Goal: Transaction & Acquisition: Purchase product/service

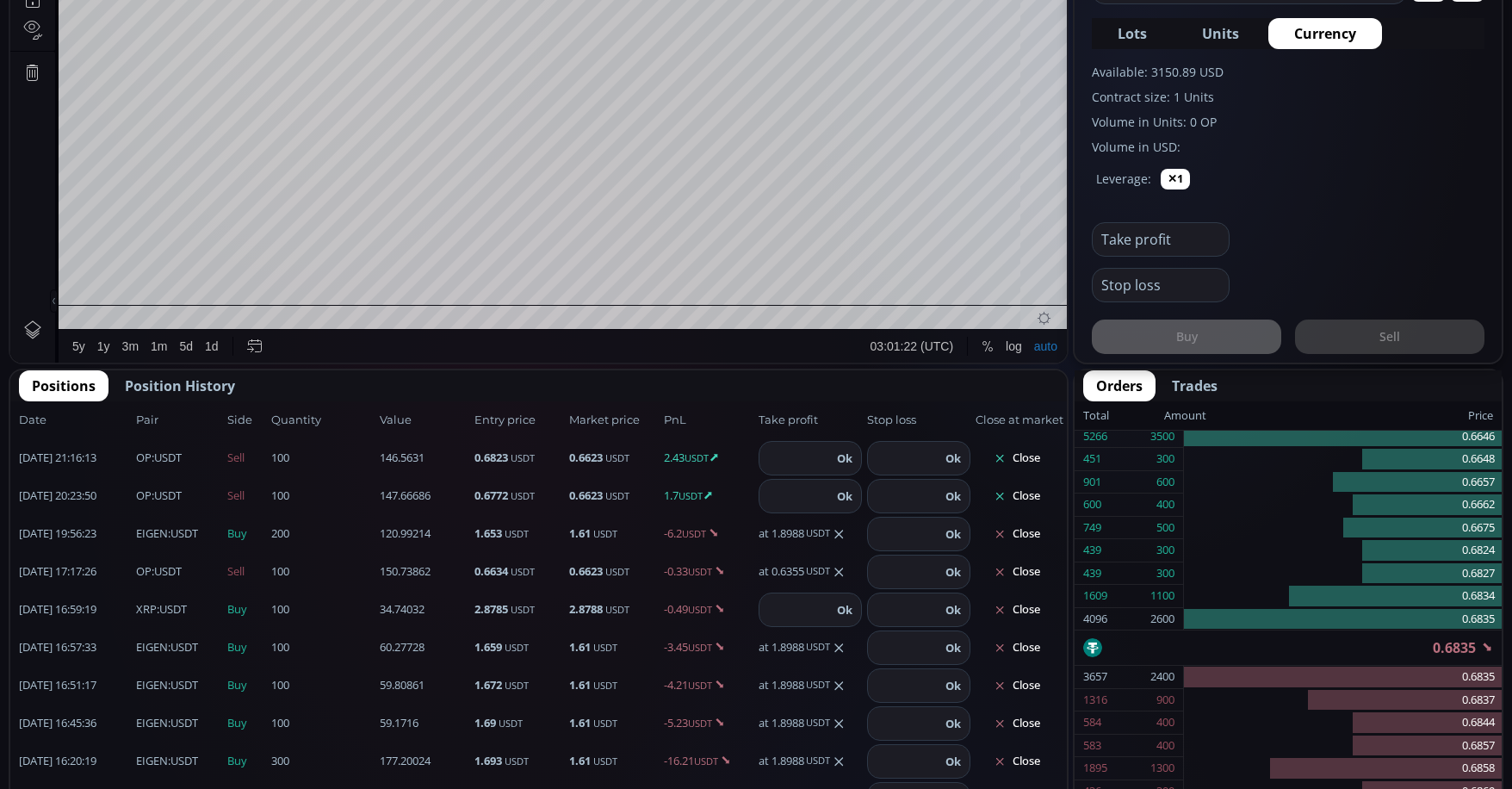
scroll to position [259, 0]
click at [792, 459] on input "number" at bounding box center [796, 459] width 72 height 33
type input "******"
click at [832, 461] on button "Ok" at bounding box center [845, 459] width 26 height 19
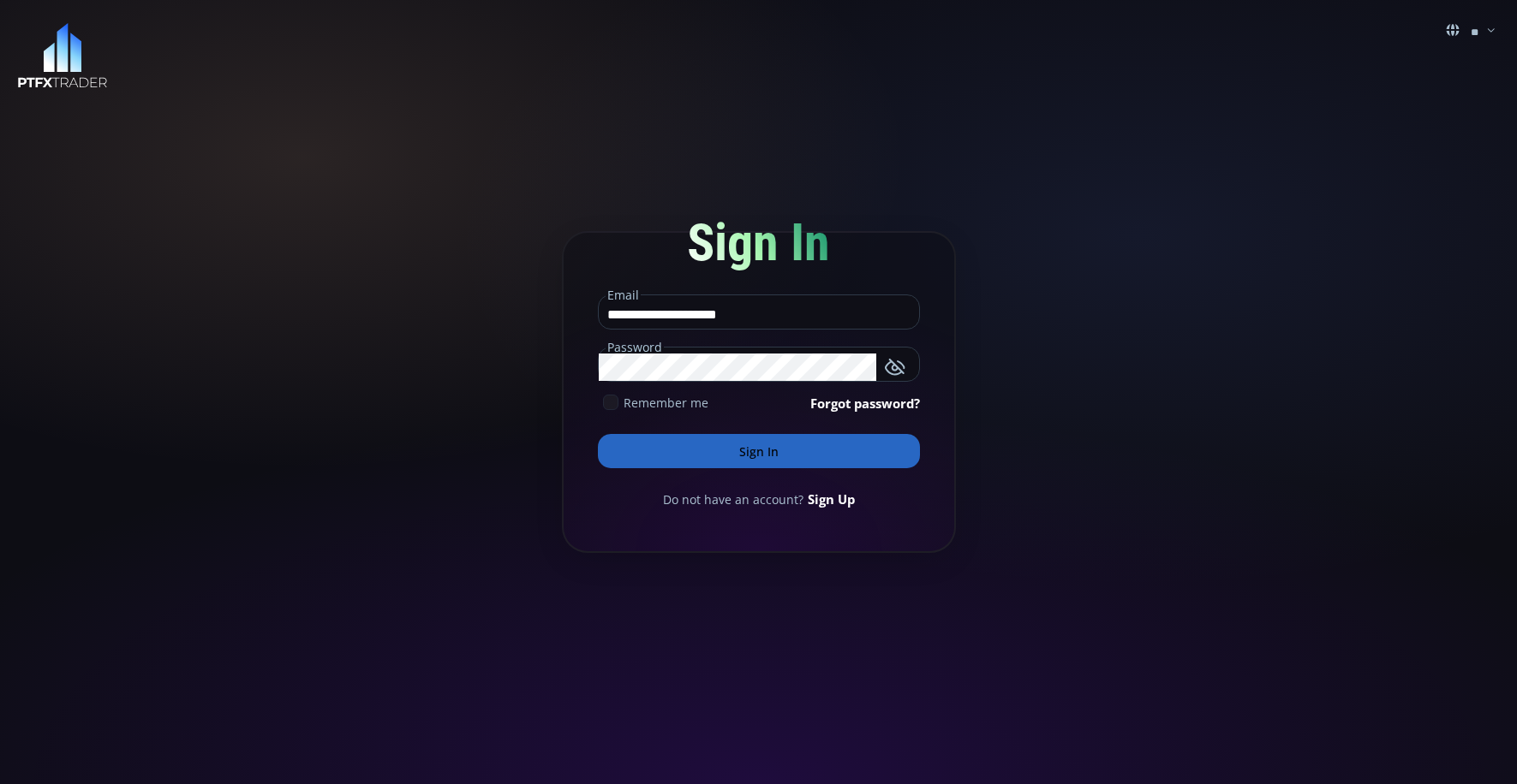
click at [766, 462] on button "Sign In" at bounding box center [758, 451] width 322 height 35
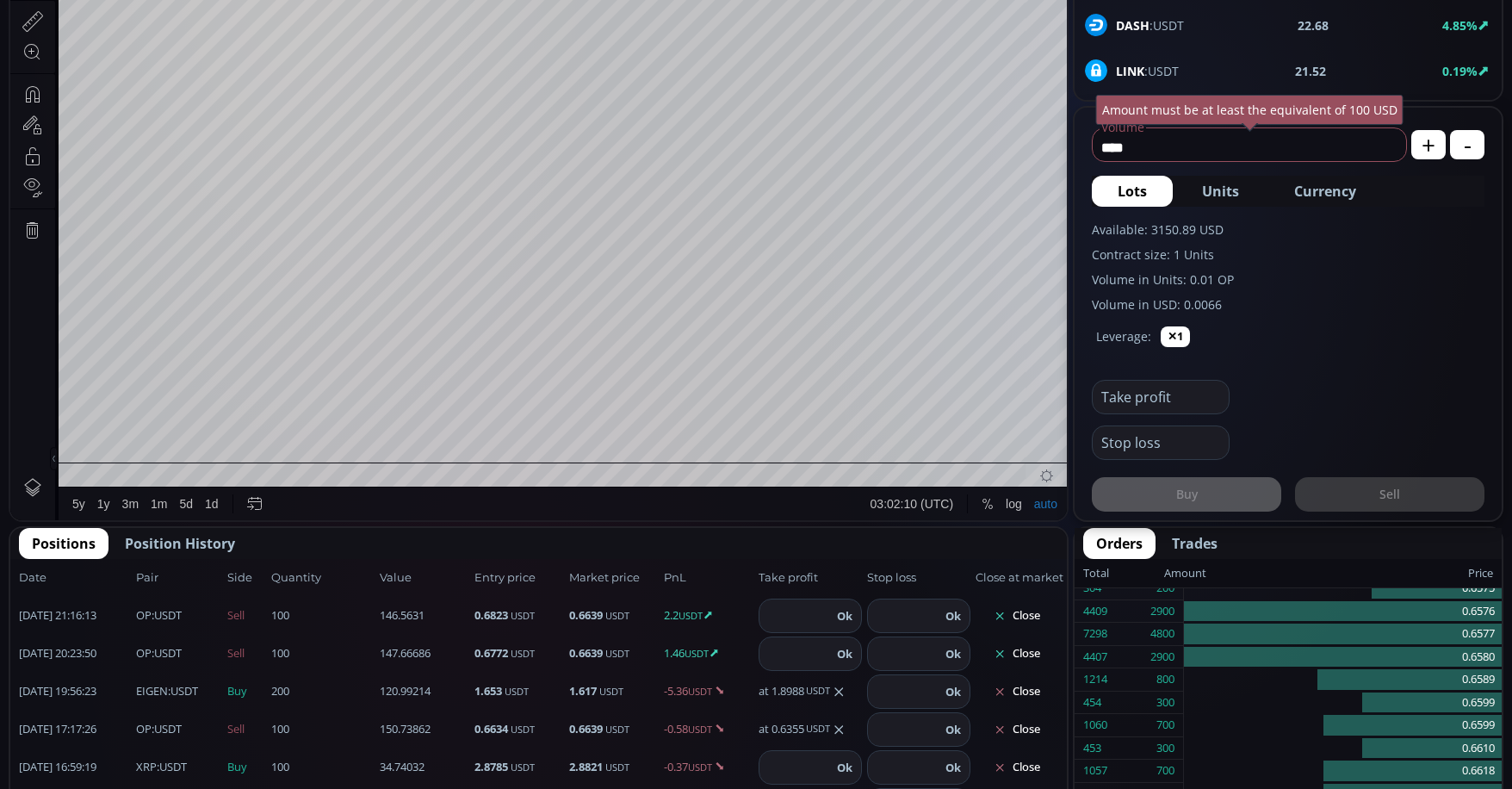
scroll to position [690, 0]
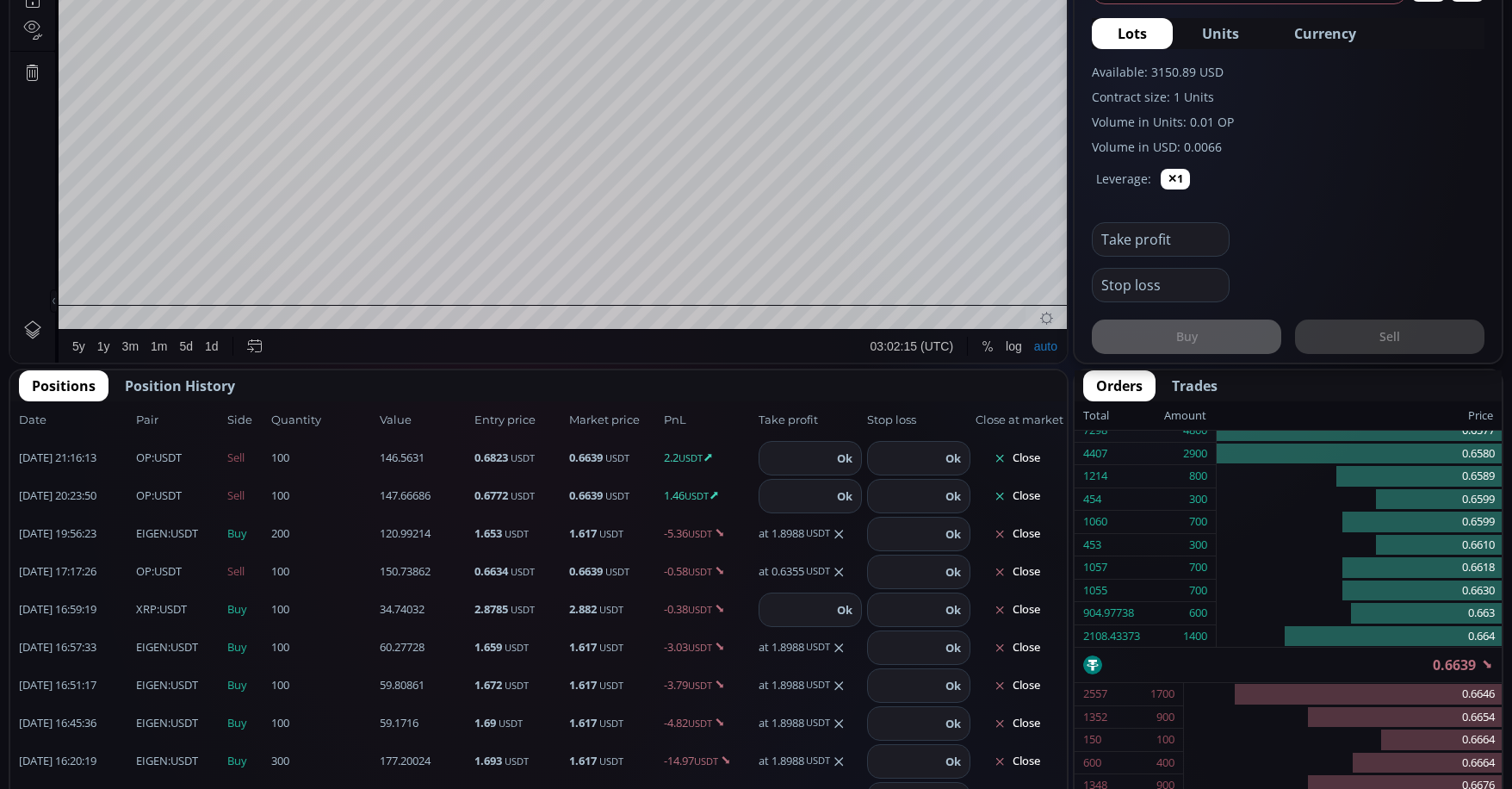
click at [783, 456] on input "number" at bounding box center [796, 459] width 72 height 33
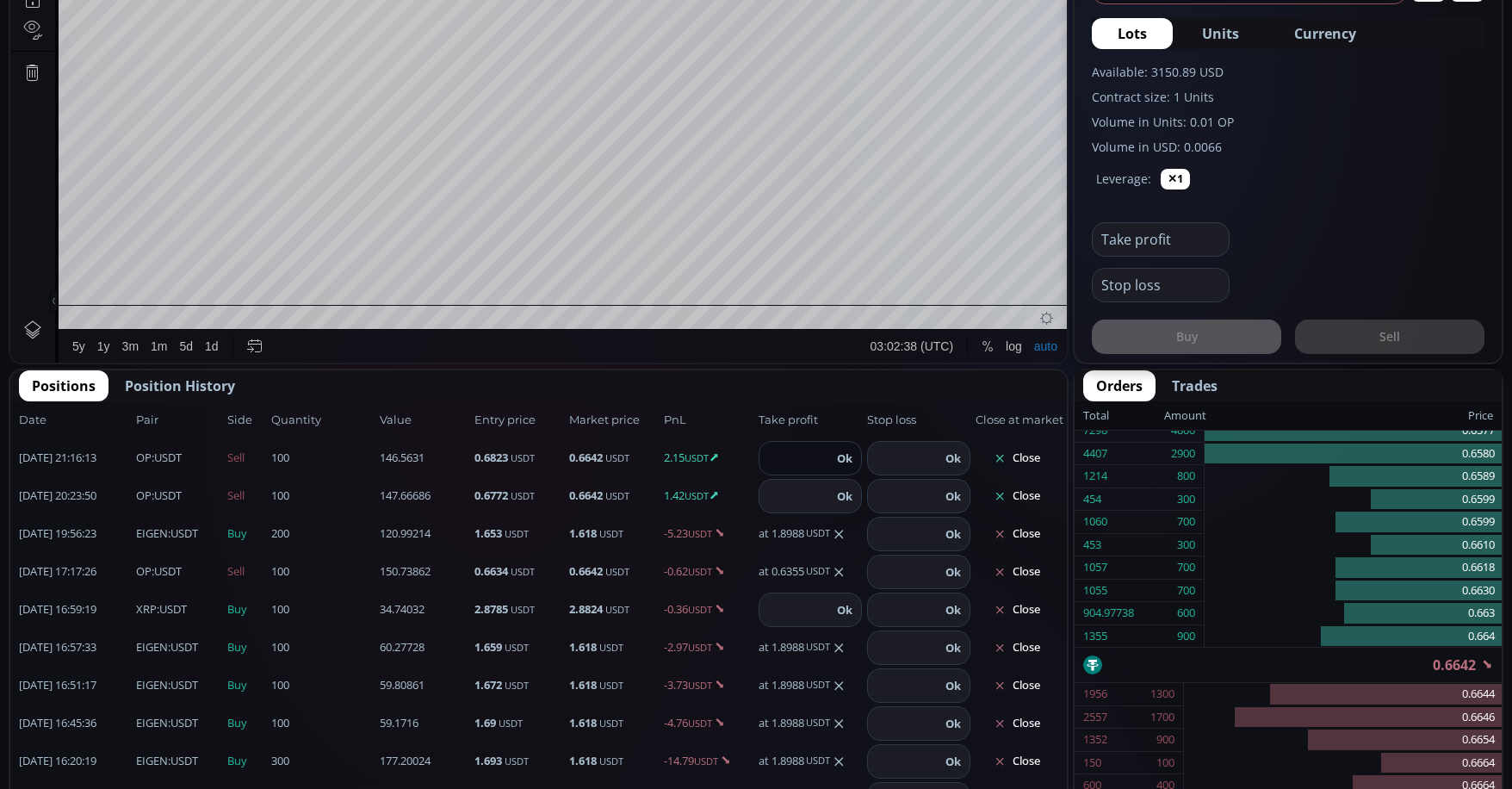
type input "******"
click at [839, 466] on button "Ok" at bounding box center [845, 459] width 26 height 19
click at [796, 499] on input "number" at bounding box center [796, 496] width 72 height 33
type input "******"
click at [835, 499] on button "Ok" at bounding box center [845, 496] width 26 height 19
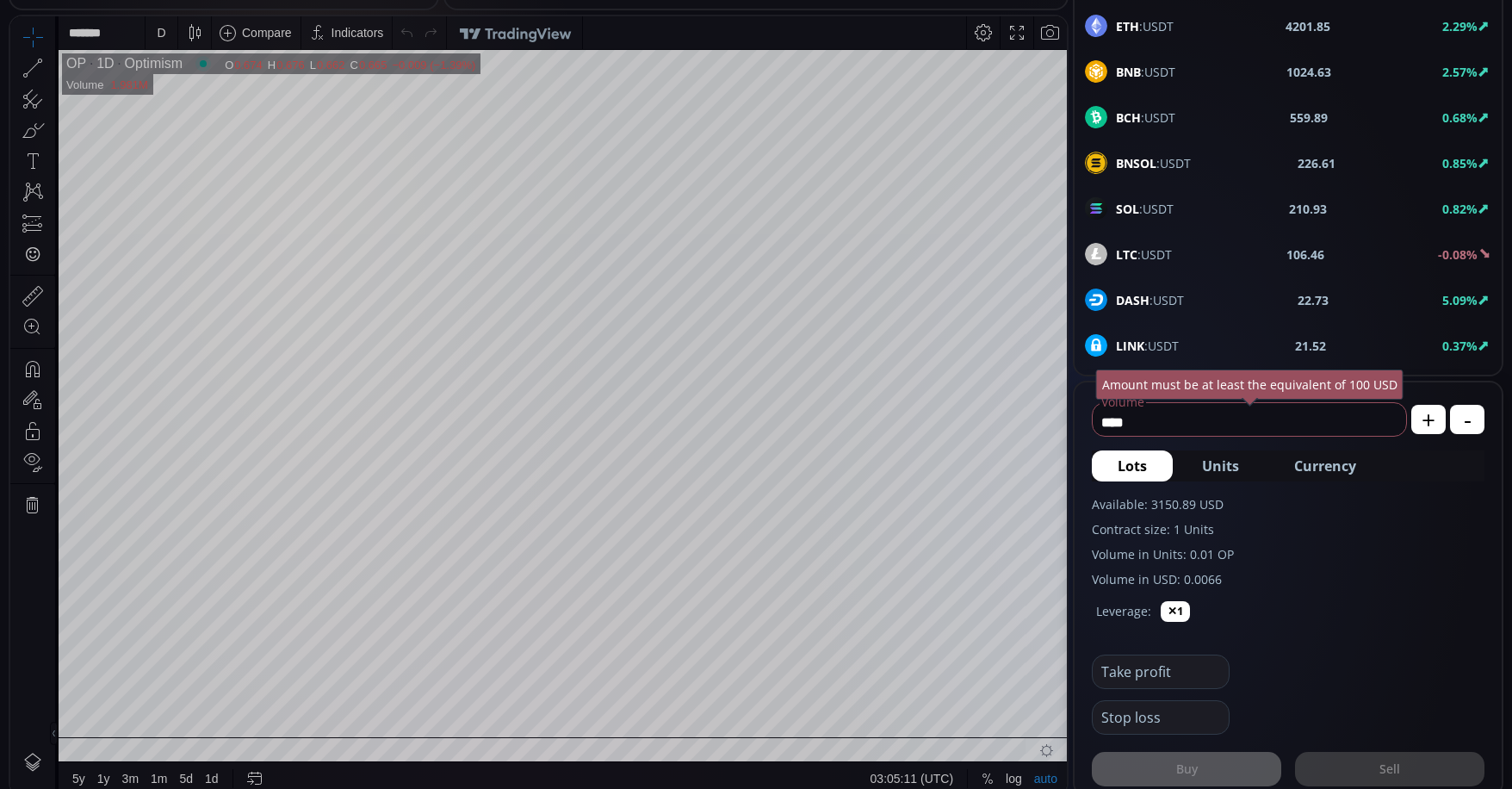
scroll to position [172, 0]
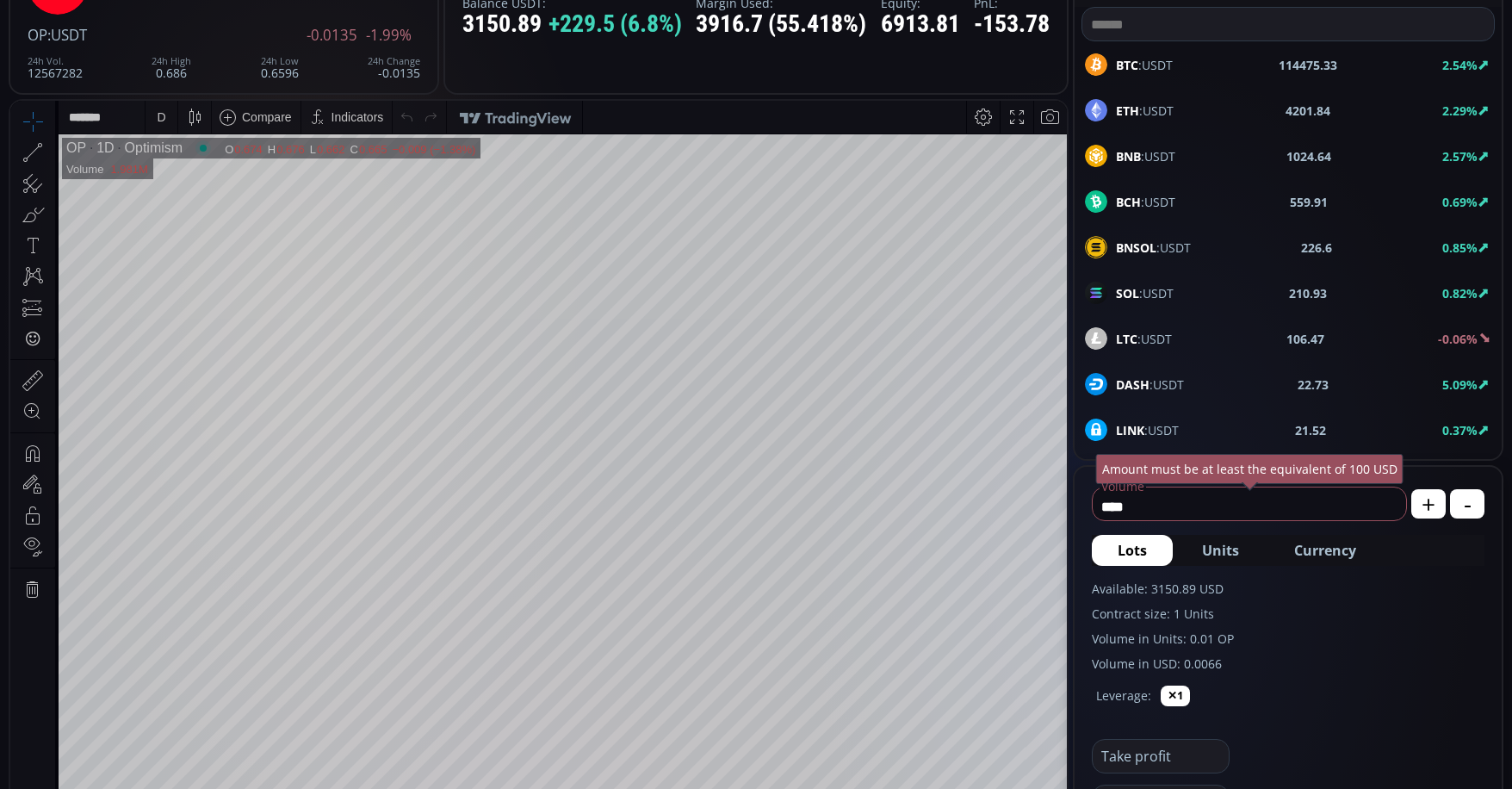
click at [171, 121] on div "D" at bounding box center [161, 117] width 32 height 33
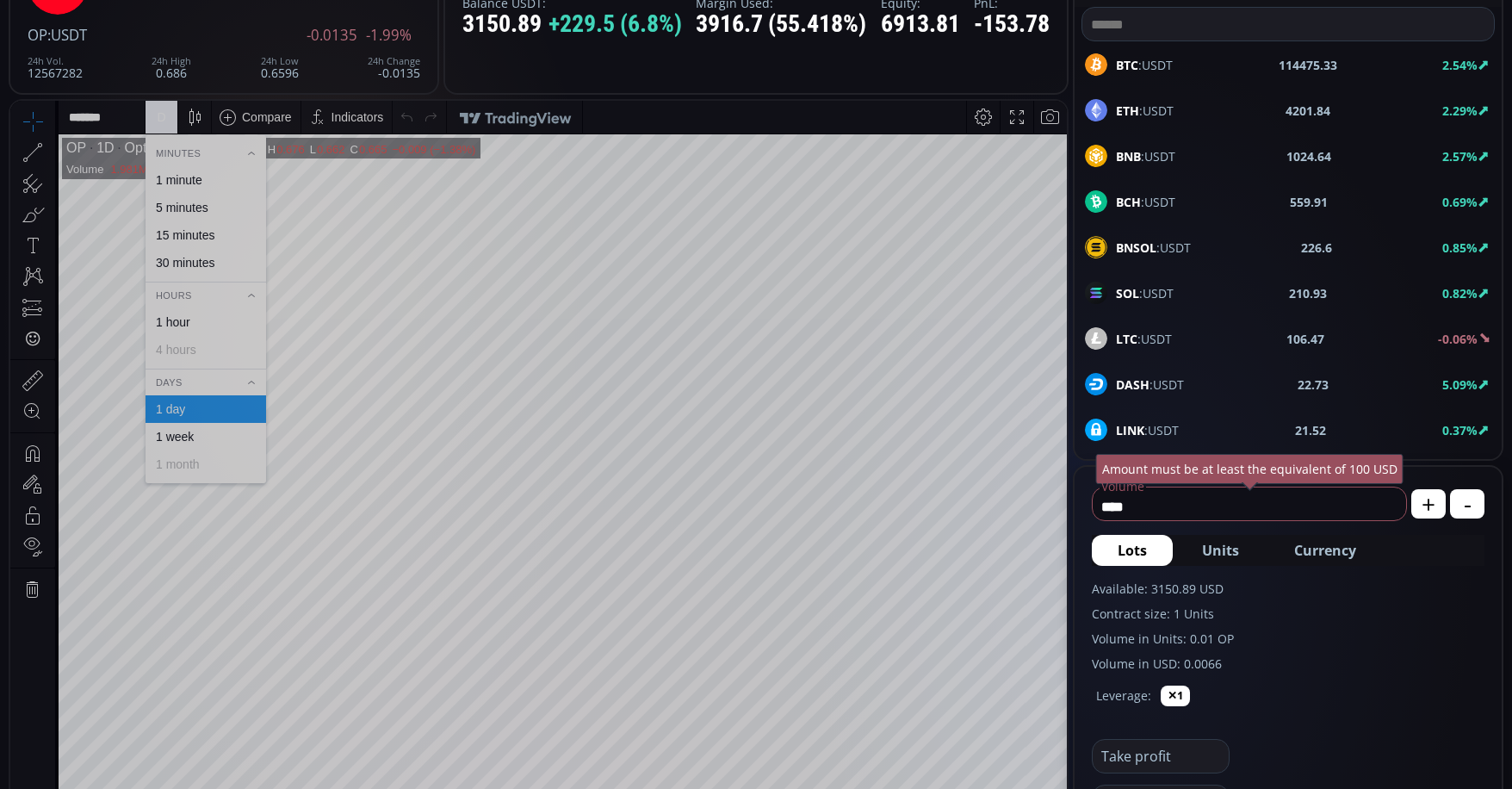
click at [191, 178] on div "1 minute" at bounding box center [179, 180] width 46 height 14
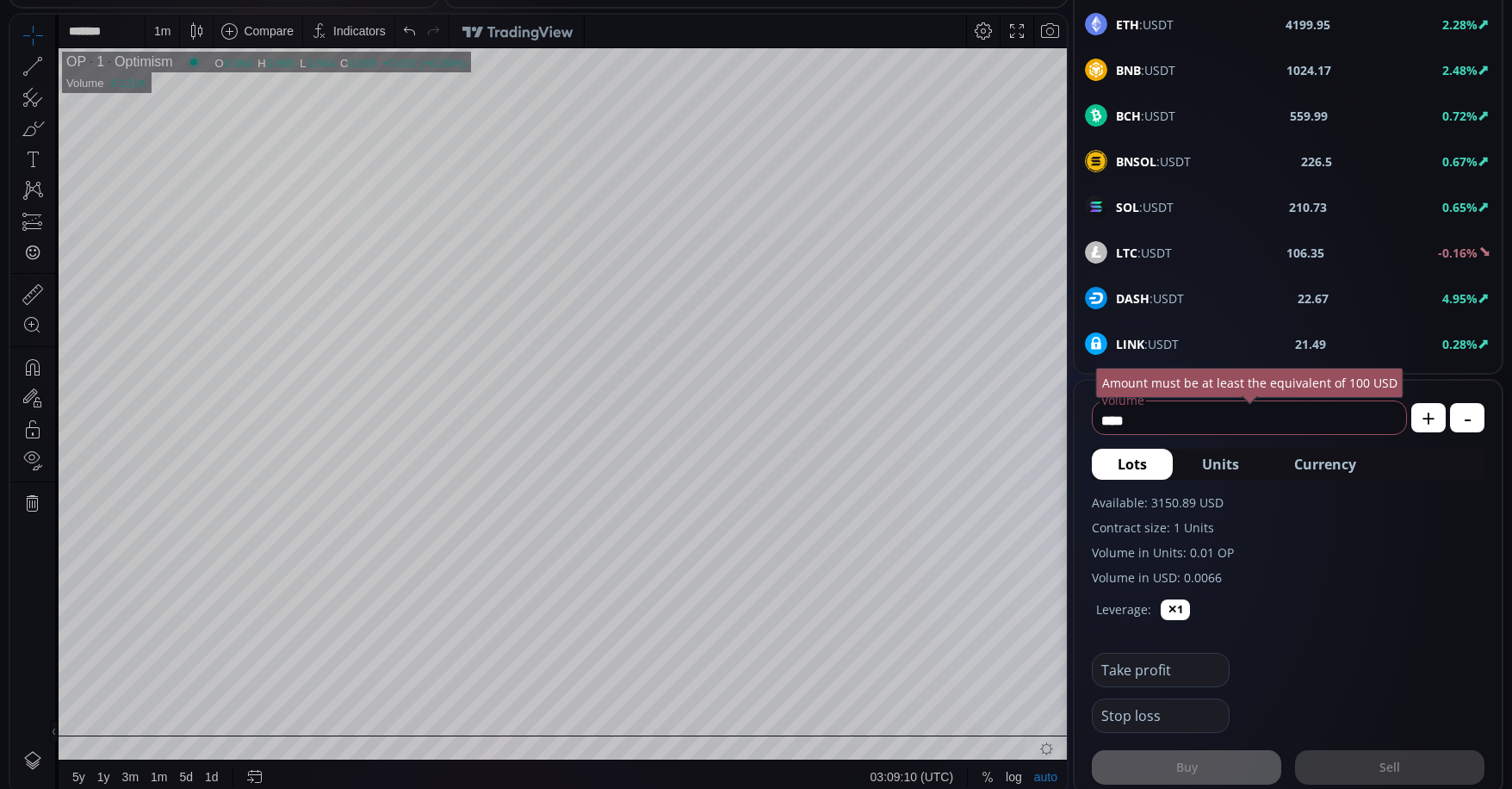
scroll to position [0, 0]
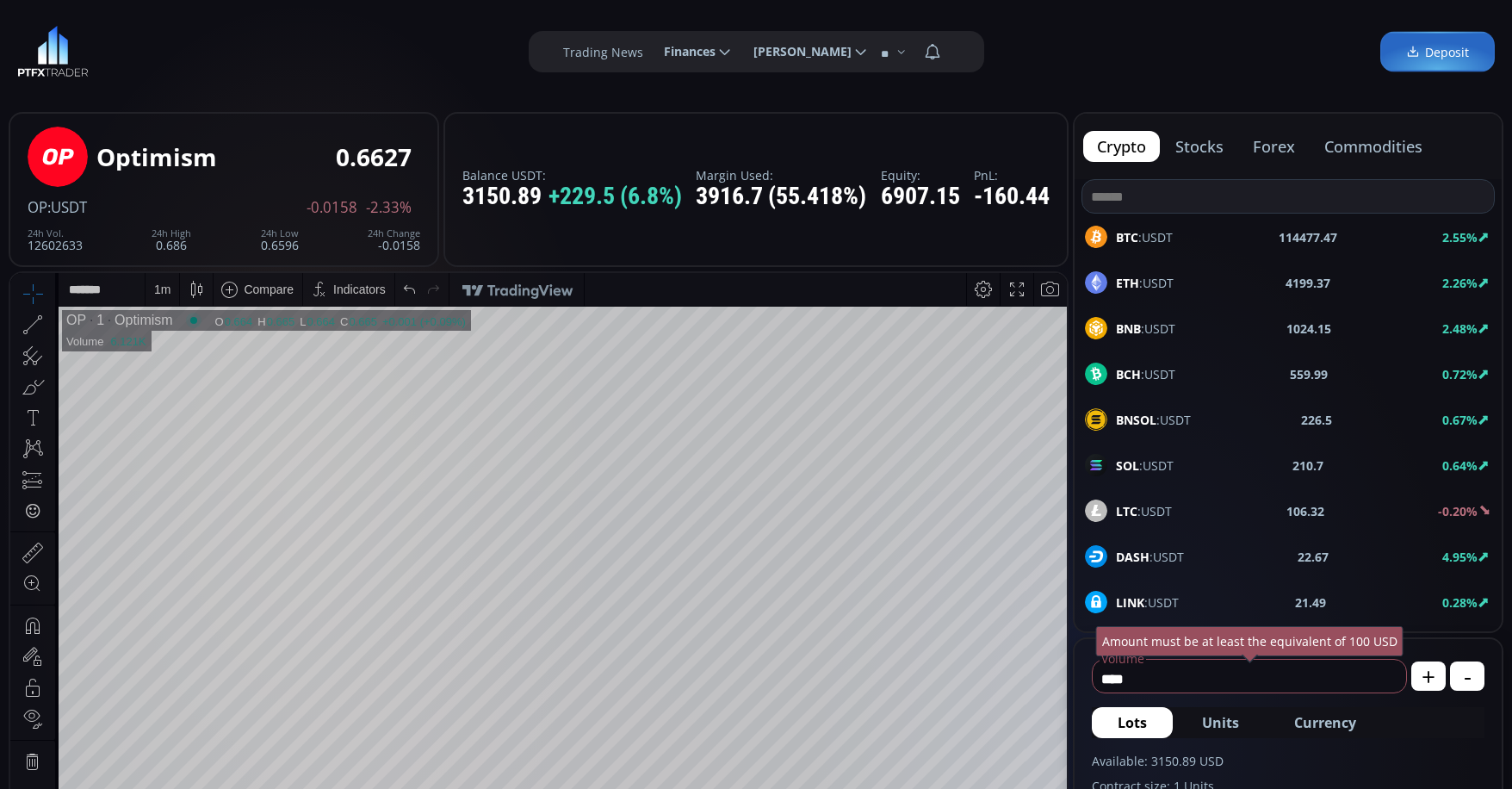
click at [1181, 675] on input "****" at bounding box center [1246, 679] width 305 height 28
type input "*"
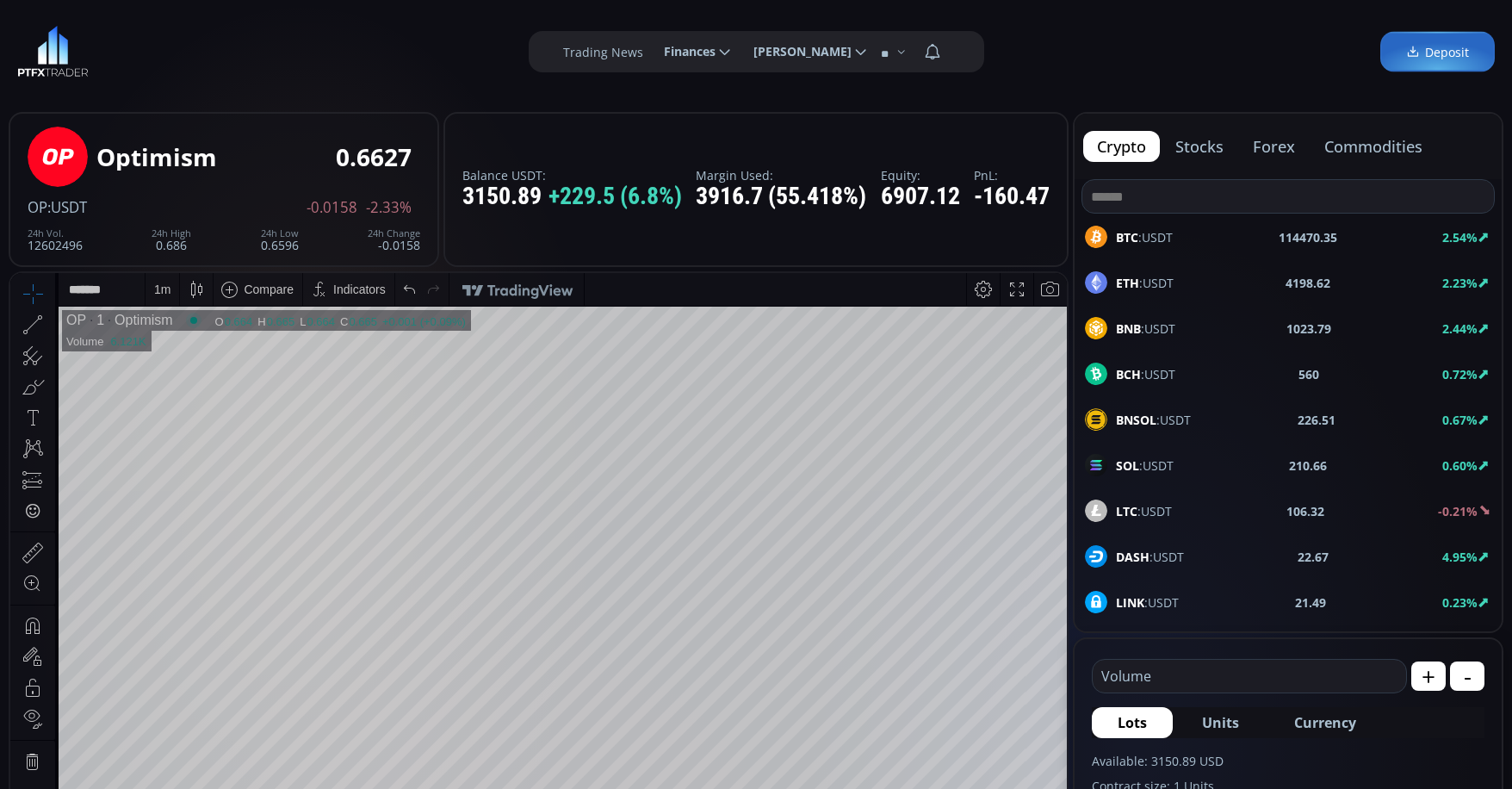
click at [1332, 729] on span "Currency" at bounding box center [1326, 722] width 62 height 20
type input "*"
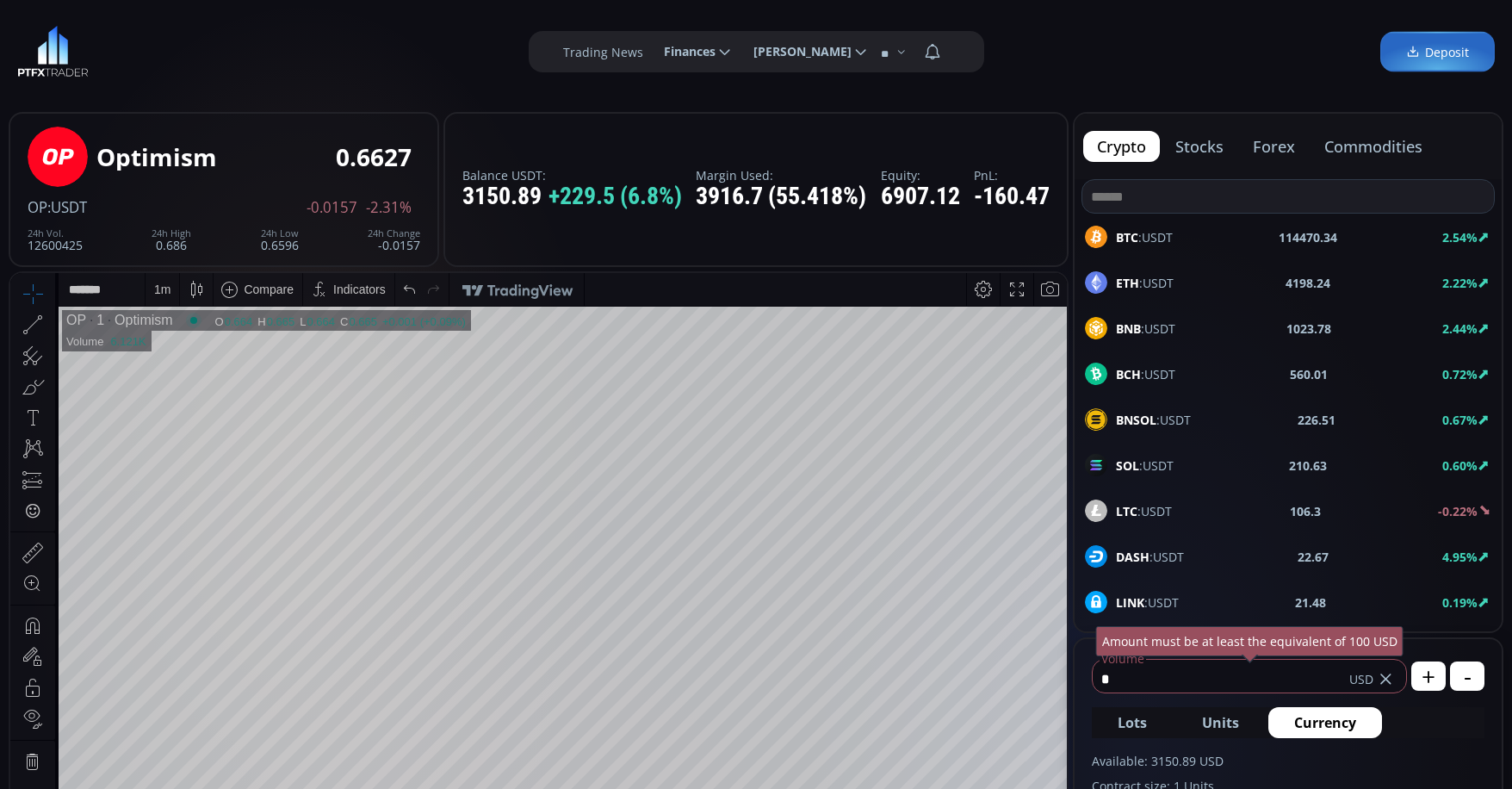
click at [1157, 665] on input "*" at bounding box center [1221, 679] width 257 height 28
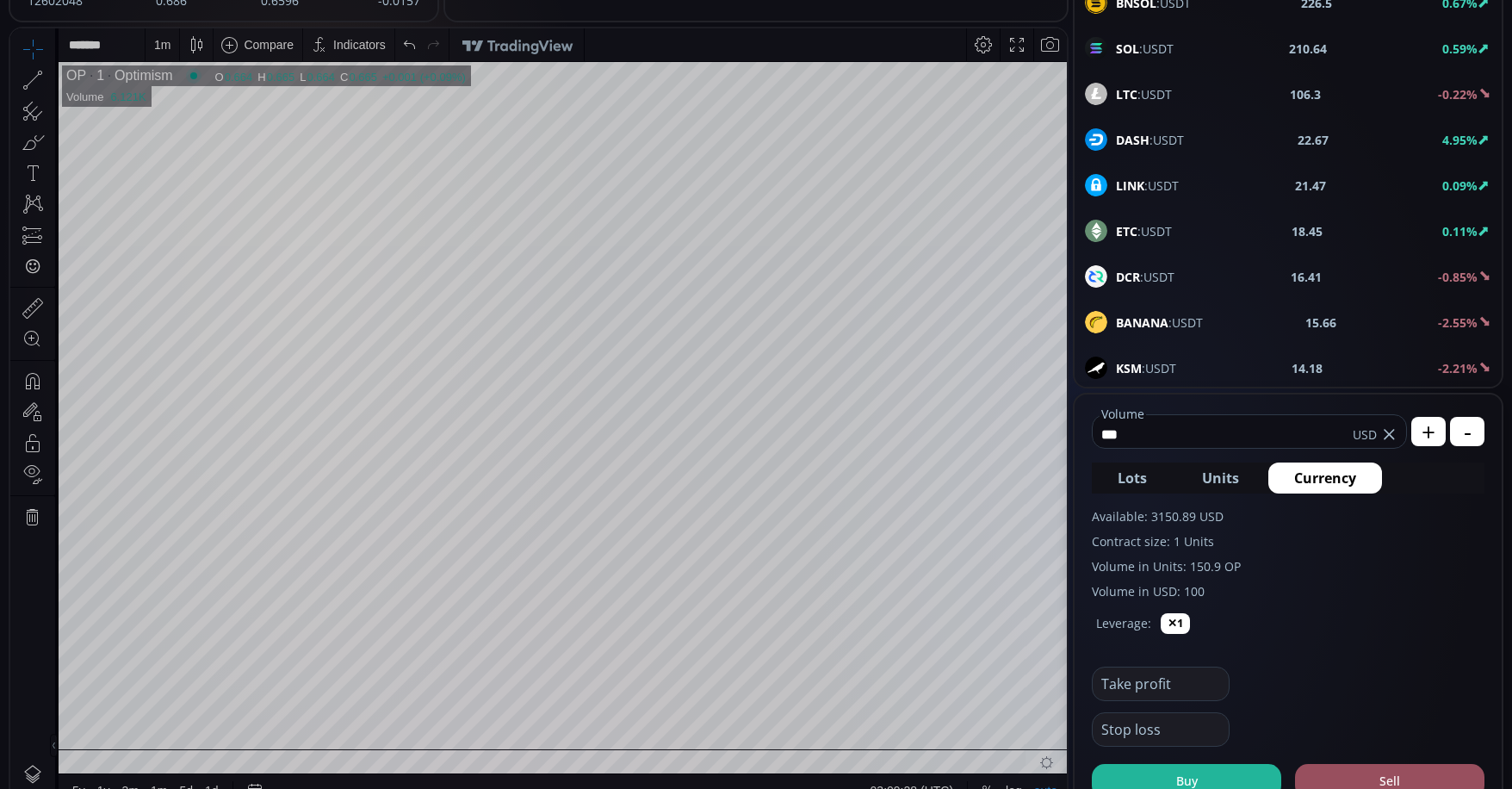
scroll to position [259, 0]
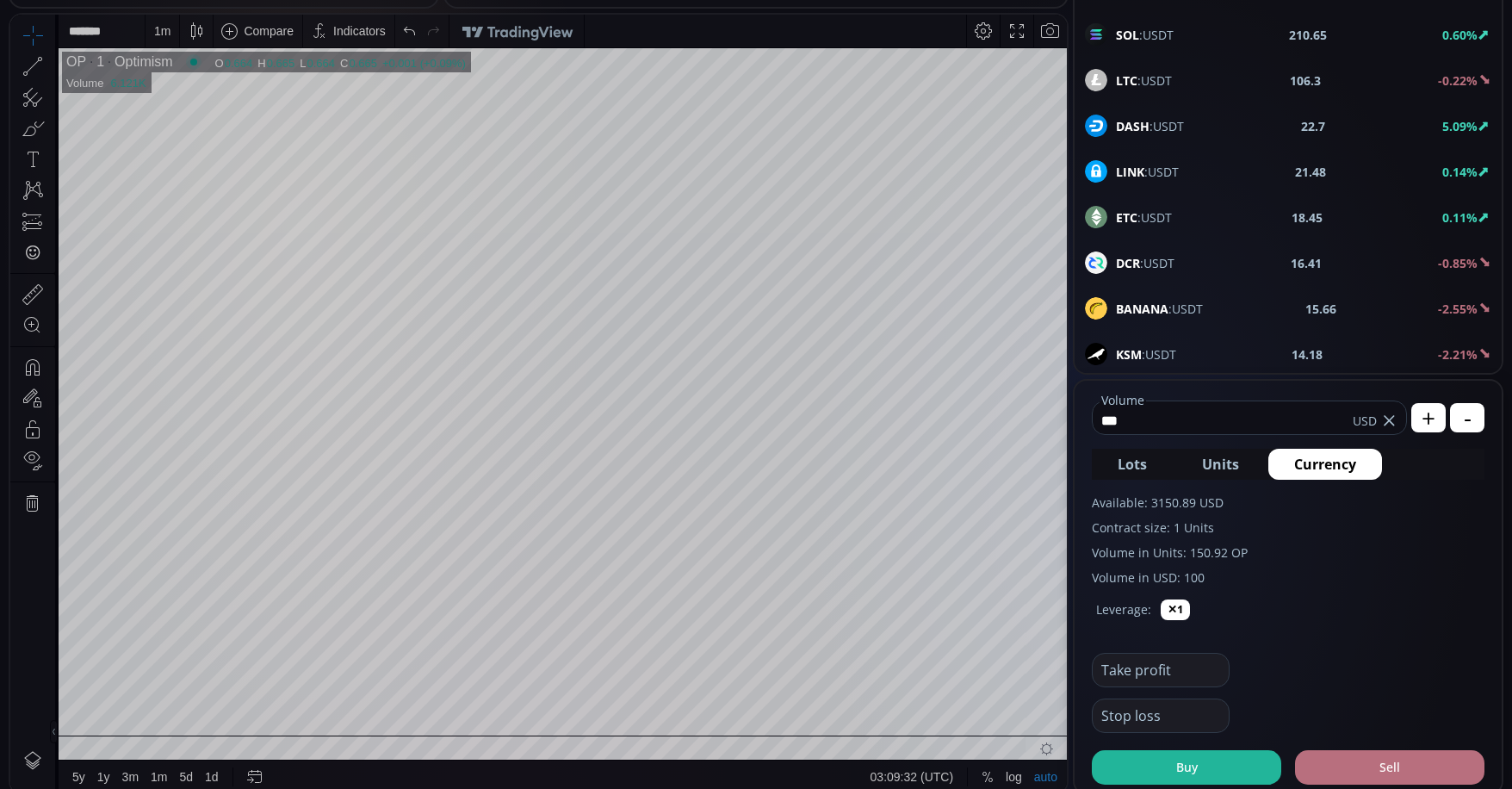
type input "***"
click at [1379, 769] on button "Sell" at bounding box center [1389, 768] width 189 height 35
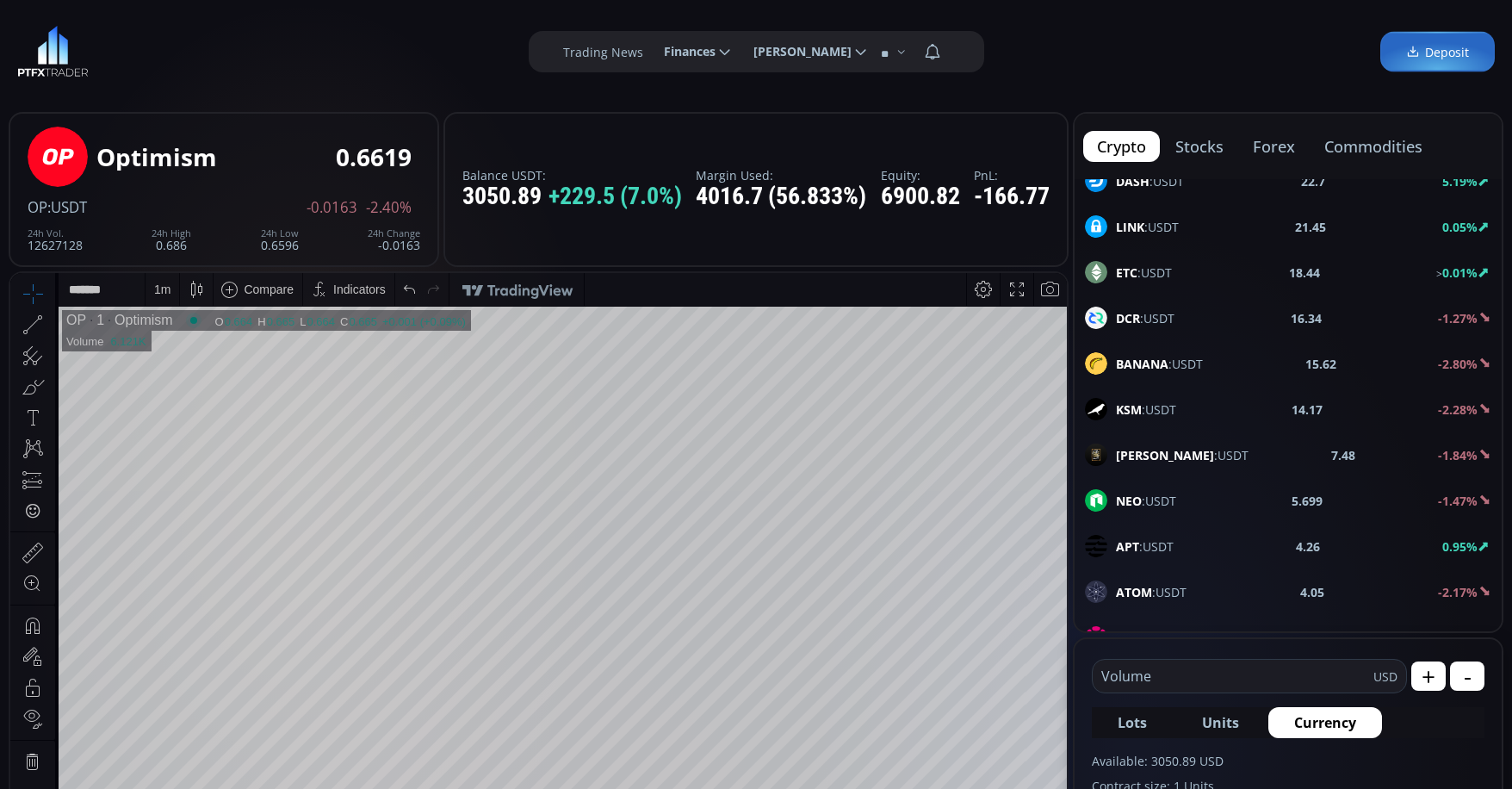
scroll to position [184, 0]
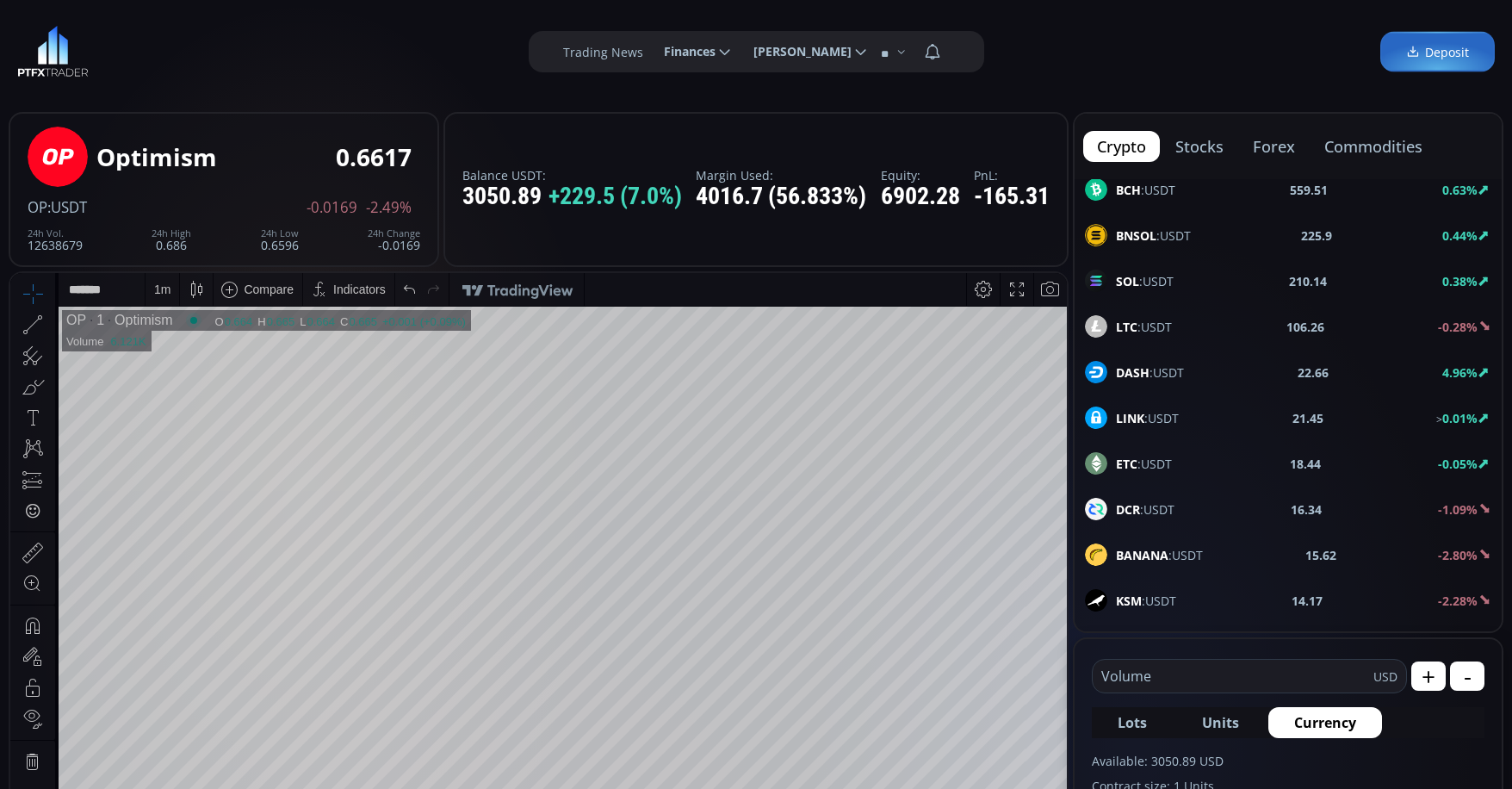
click at [1147, 373] on b "DASH" at bounding box center [1133, 372] width 34 height 16
type input "****"
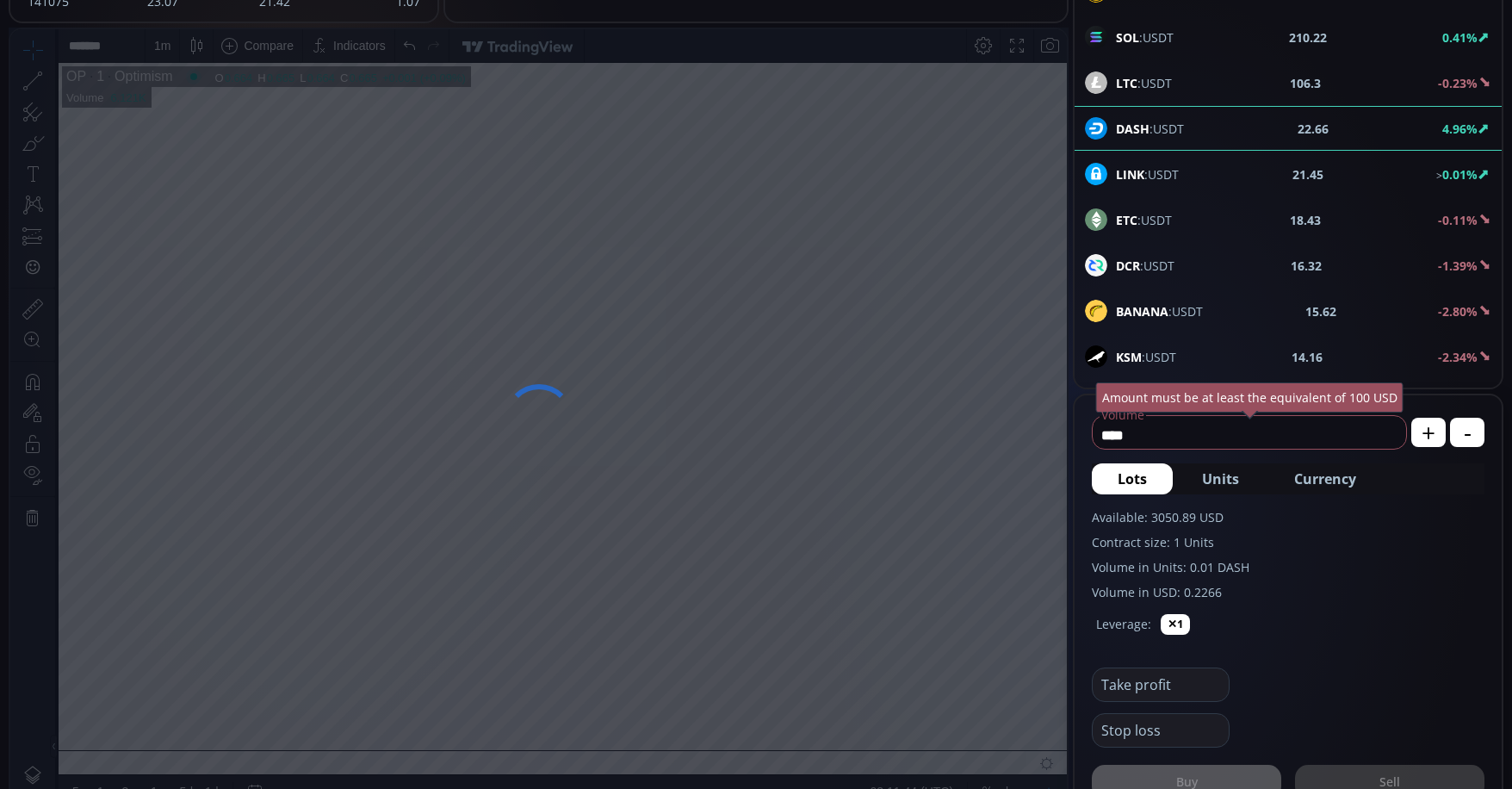
scroll to position [259, 0]
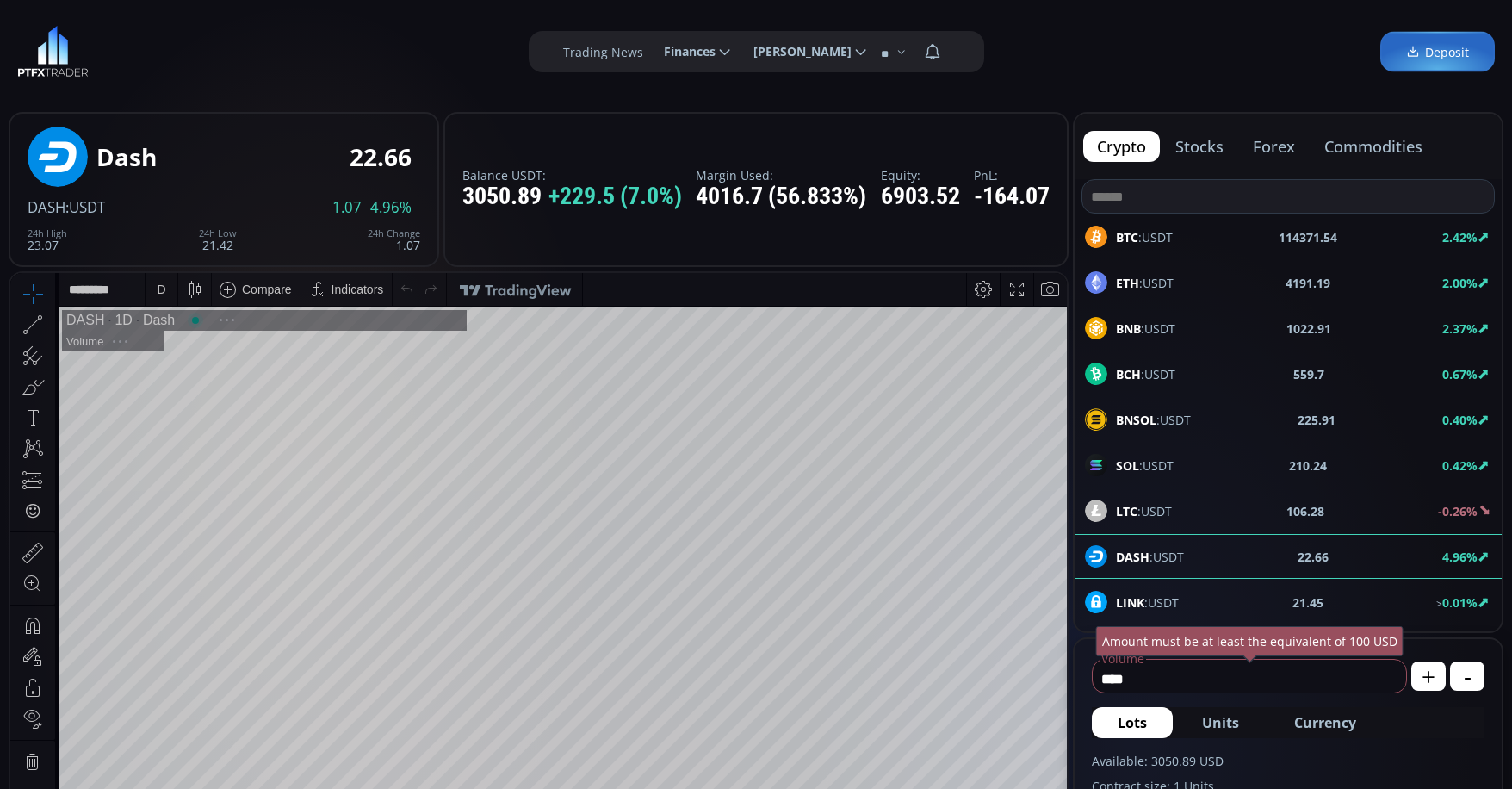
scroll to position [240, 0]
click at [155, 289] on div "D" at bounding box center [161, 290] width 14 height 33
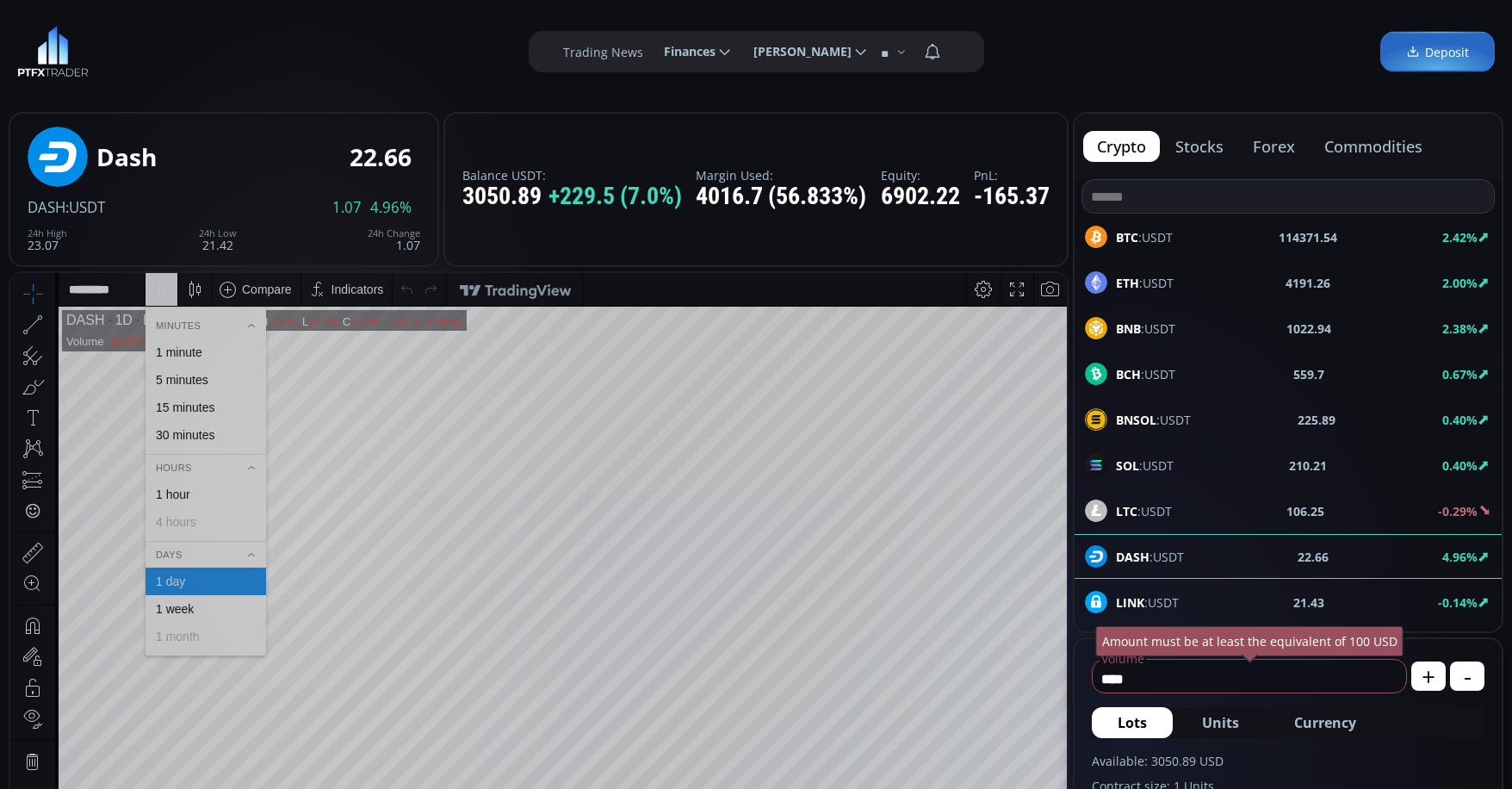
click at [187, 347] on div "1 minute" at bounding box center [179, 352] width 46 height 14
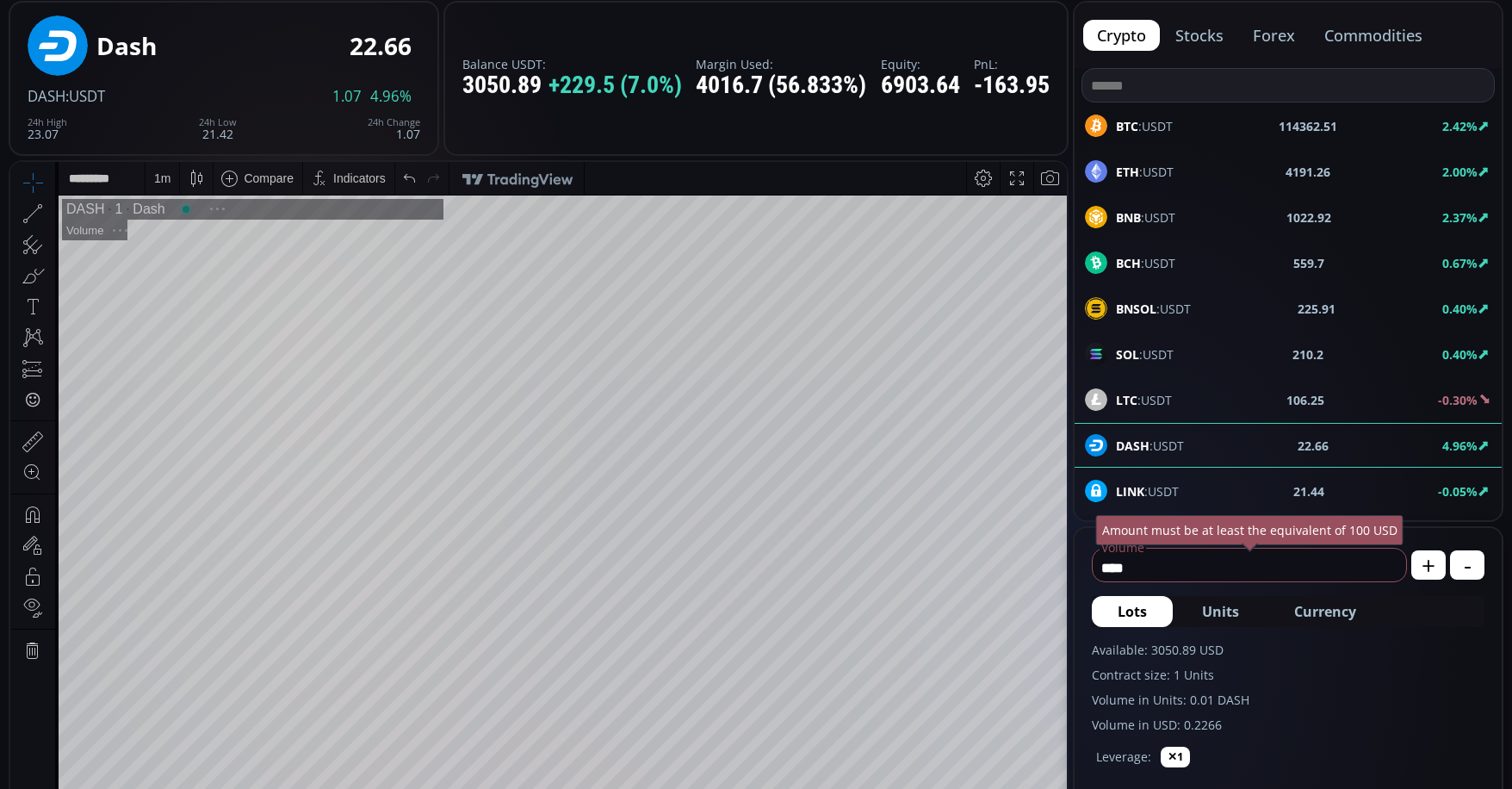
scroll to position [259, 0]
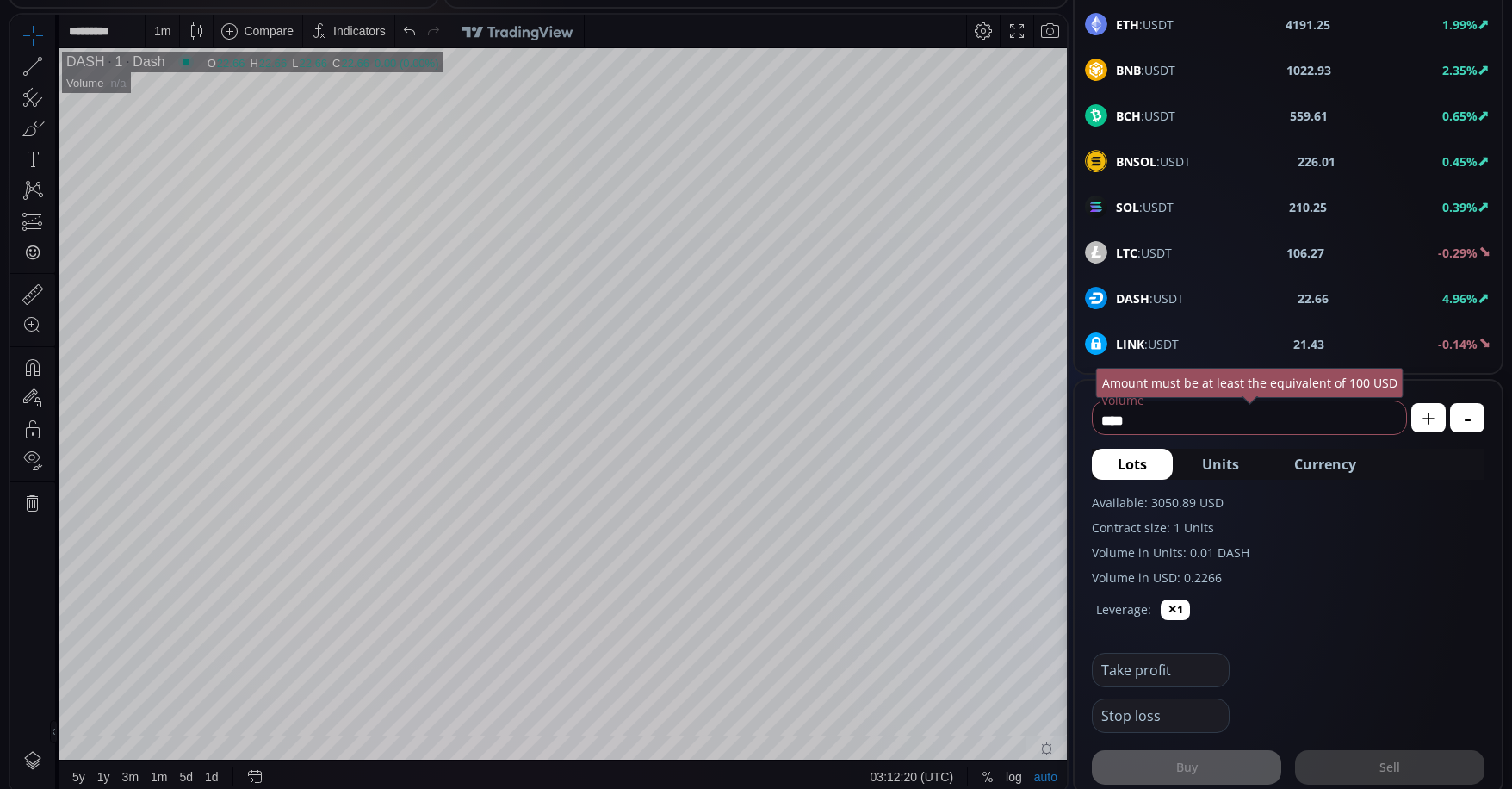
click at [1176, 419] on input "****" at bounding box center [1246, 420] width 305 height 28
type input "*"
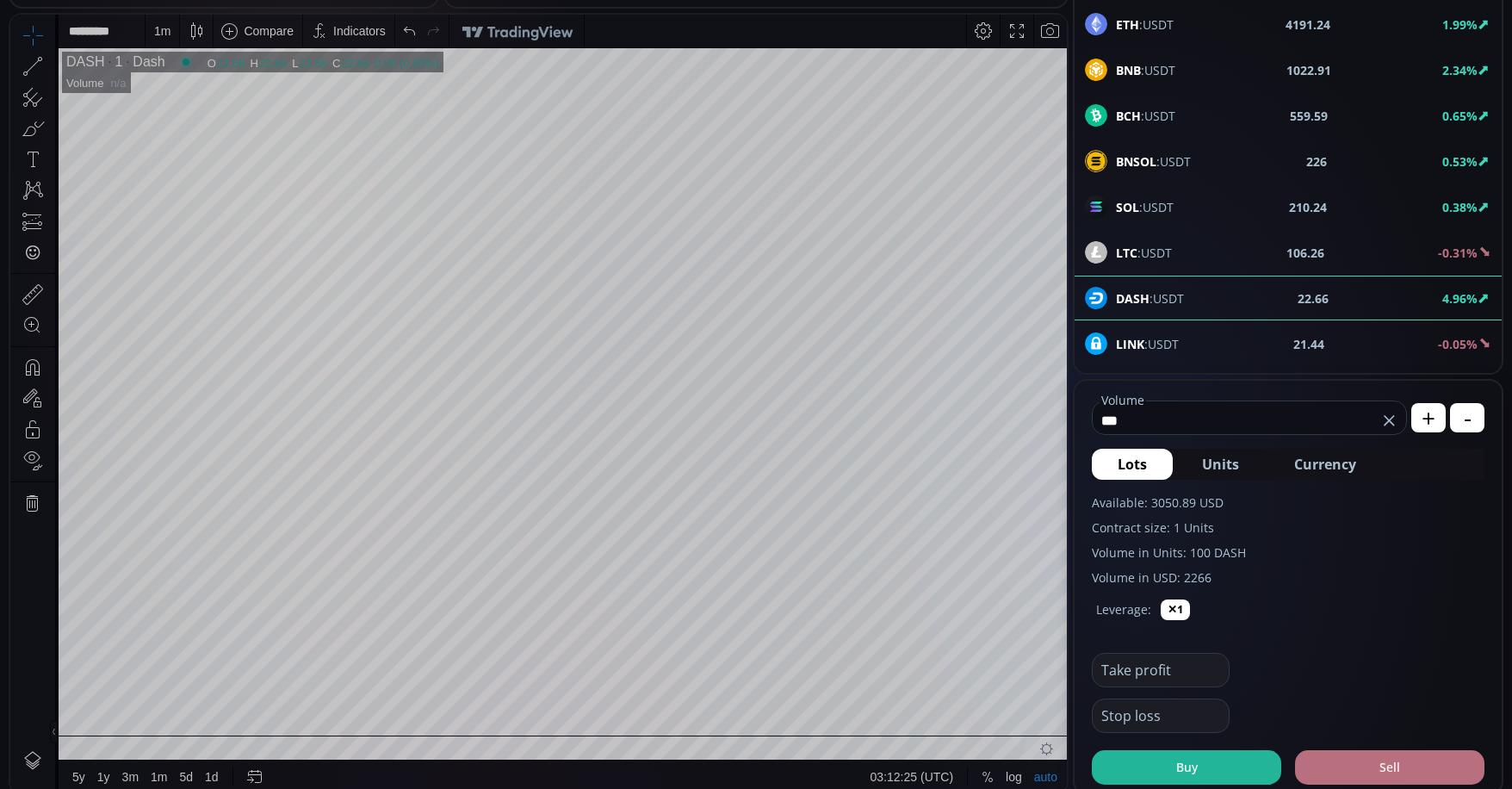
type input "***"
click at [1391, 763] on button "Sell" at bounding box center [1389, 768] width 189 height 35
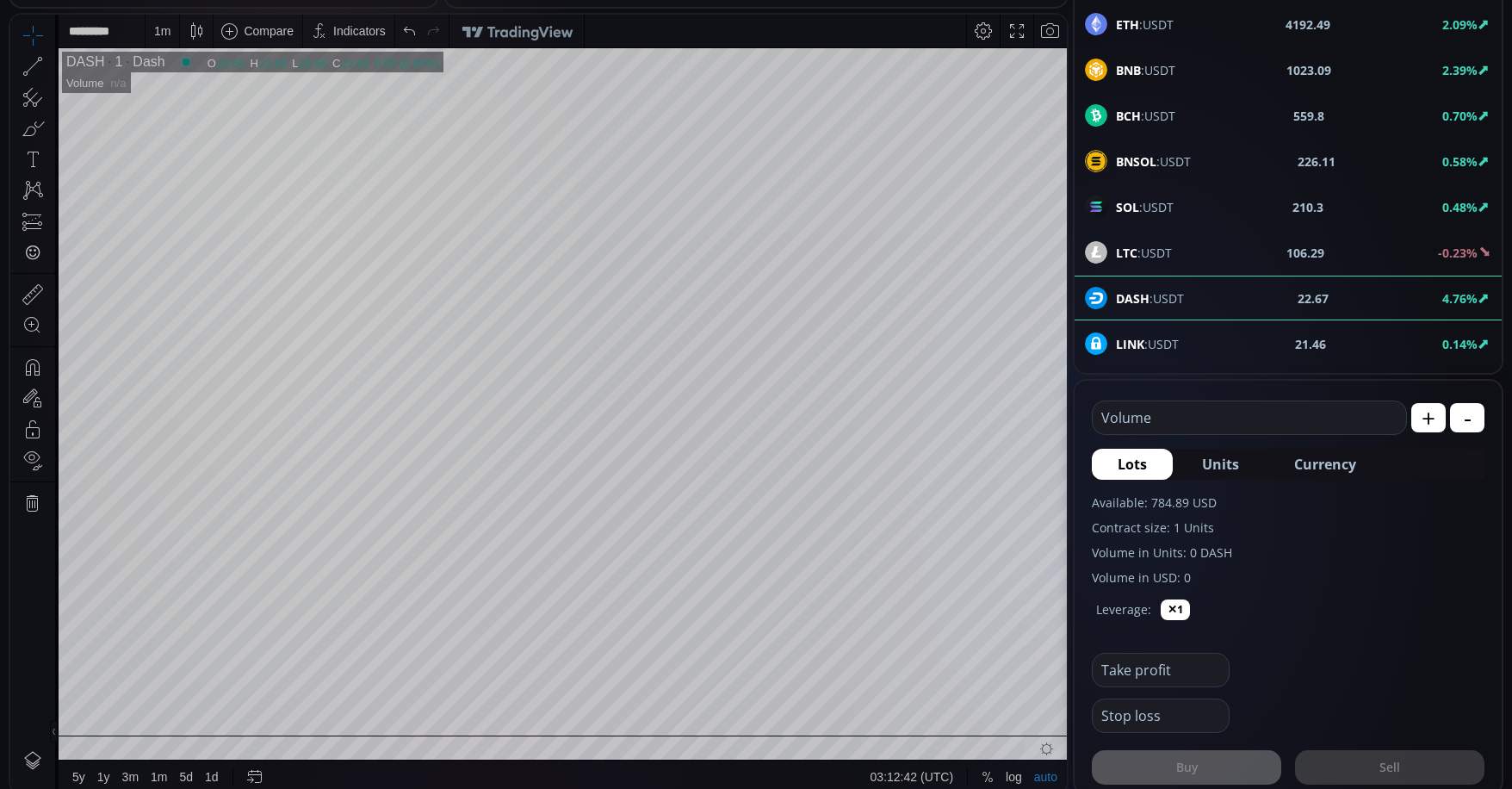
click at [1194, 418] on input "text" at bounding box center [1246, 418] width 305 height 33
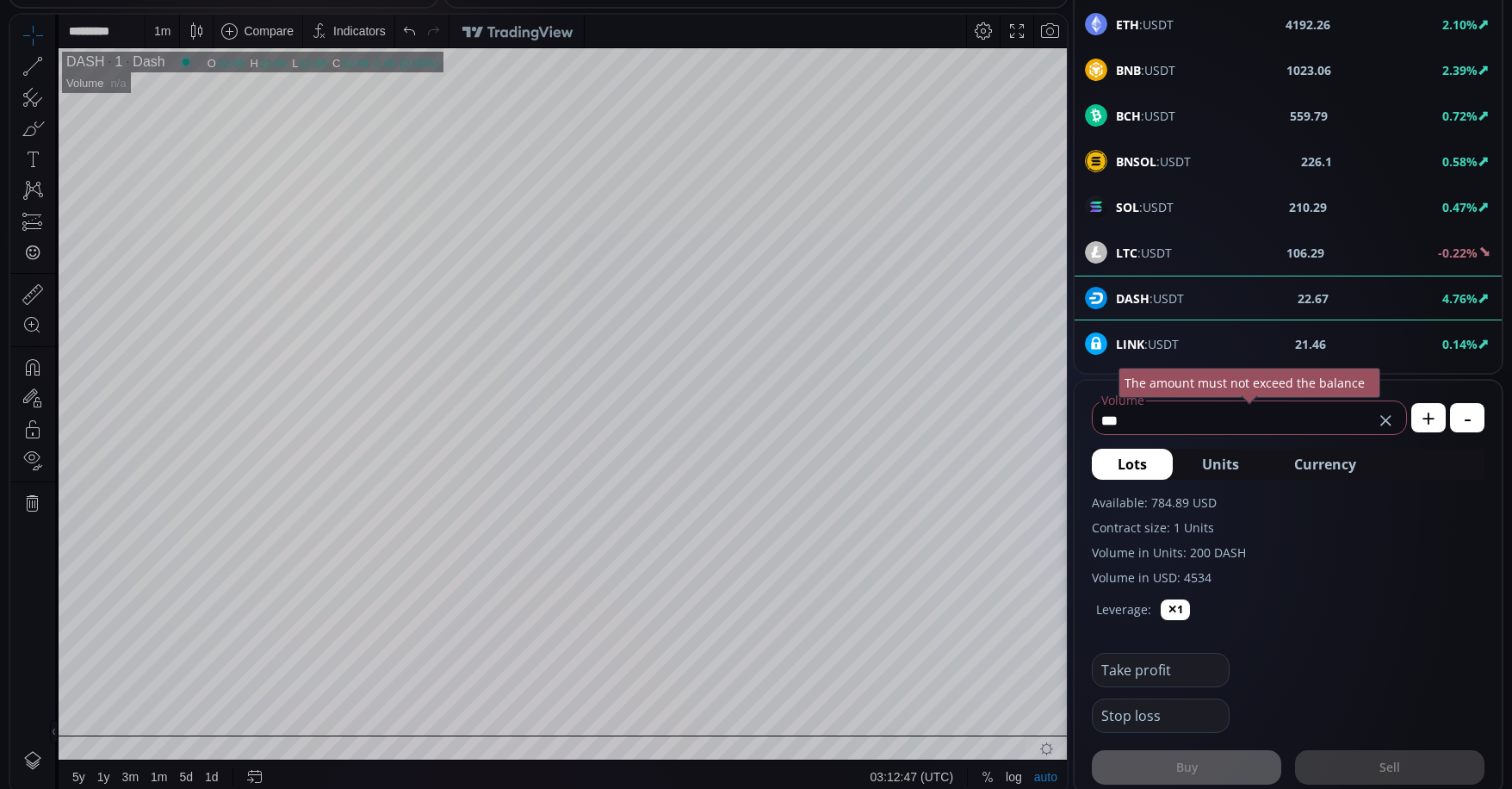
click at [1345, 466] on span "Currency" at bounding box center [1326, 464] width 62 height 20
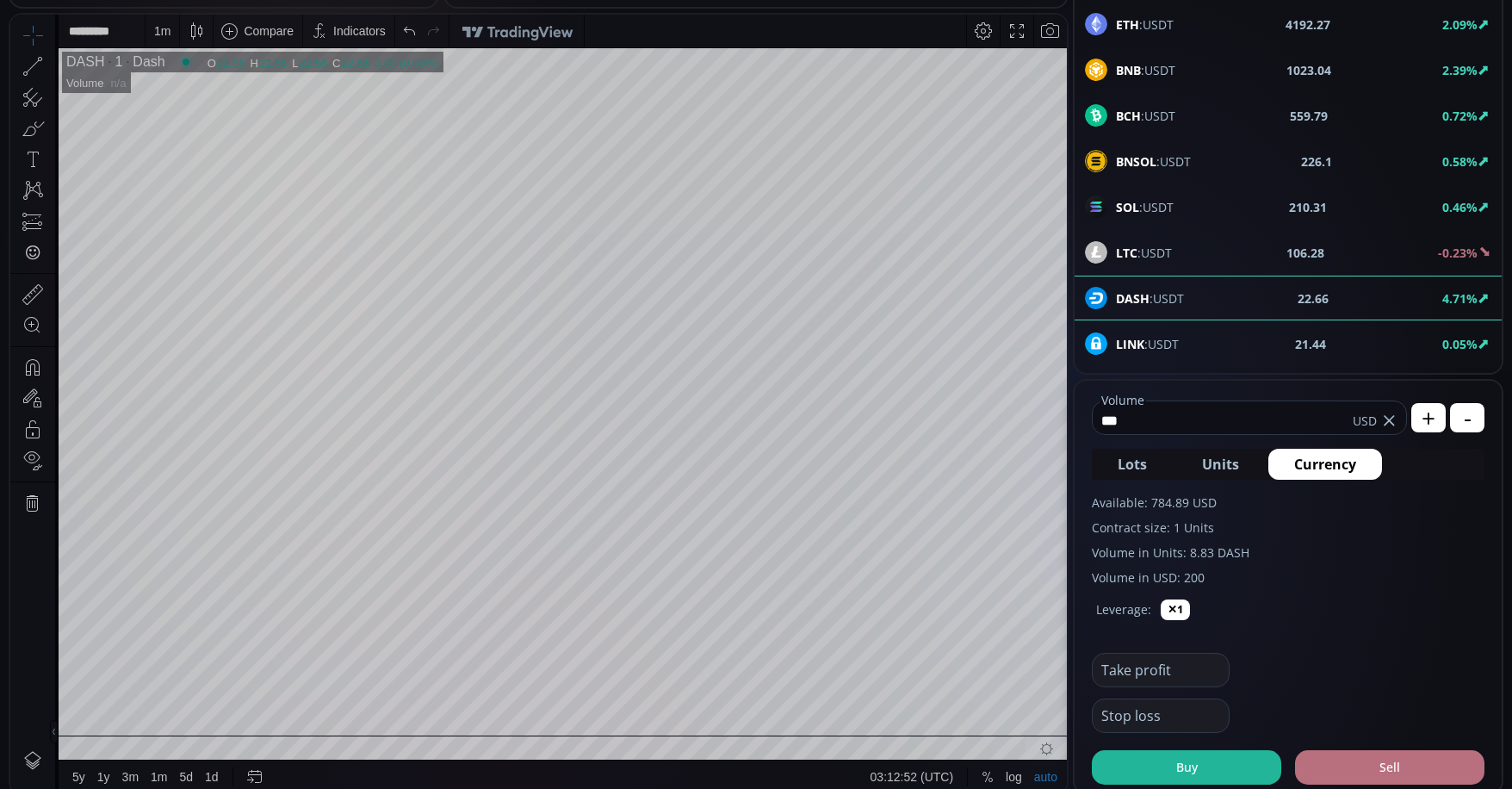
type input "***"
click at [1400, 761] on button "Sell" at bounding box center [1389, 768] width 189 height 35
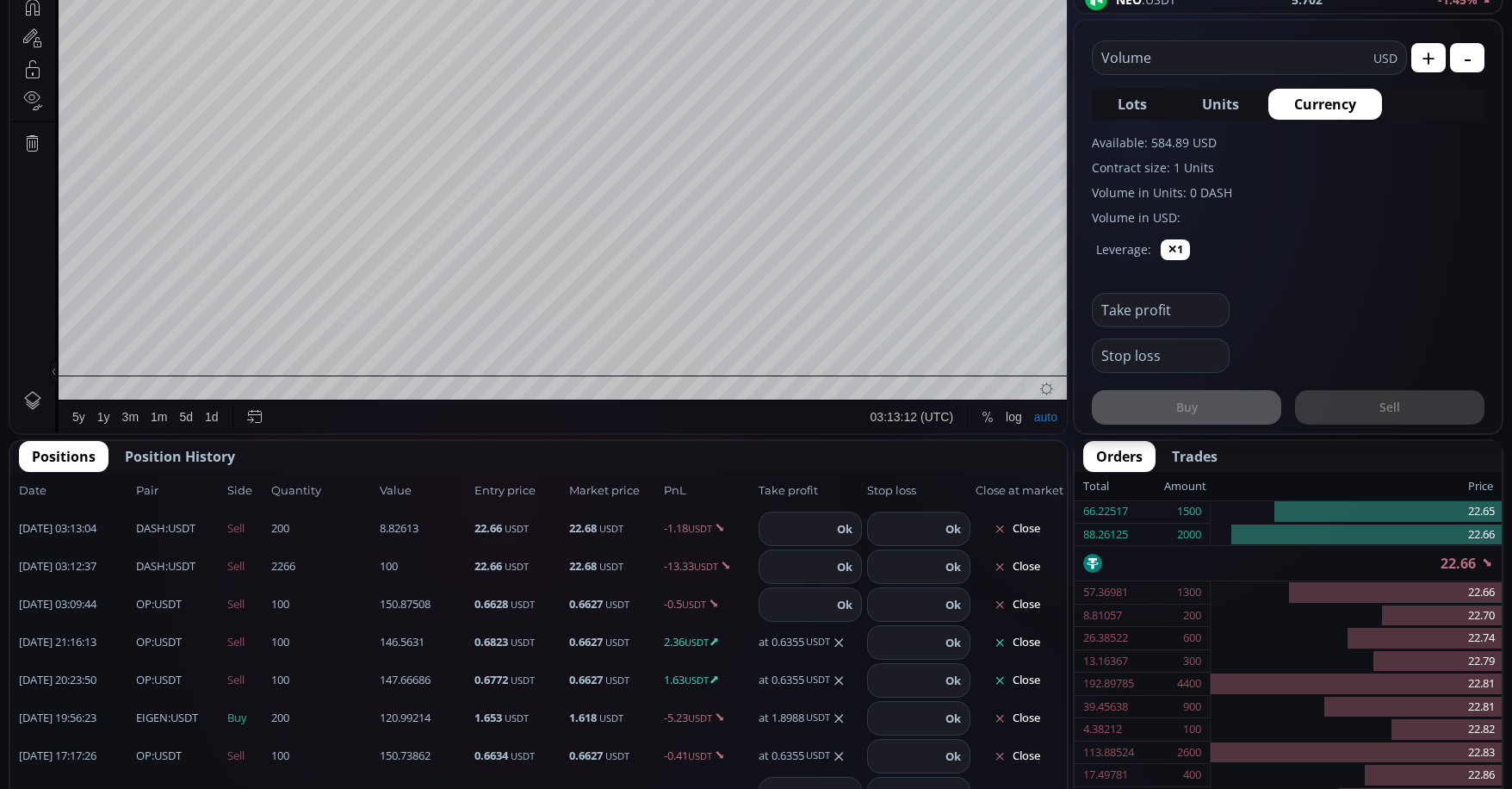
scroll to position [775, 0]
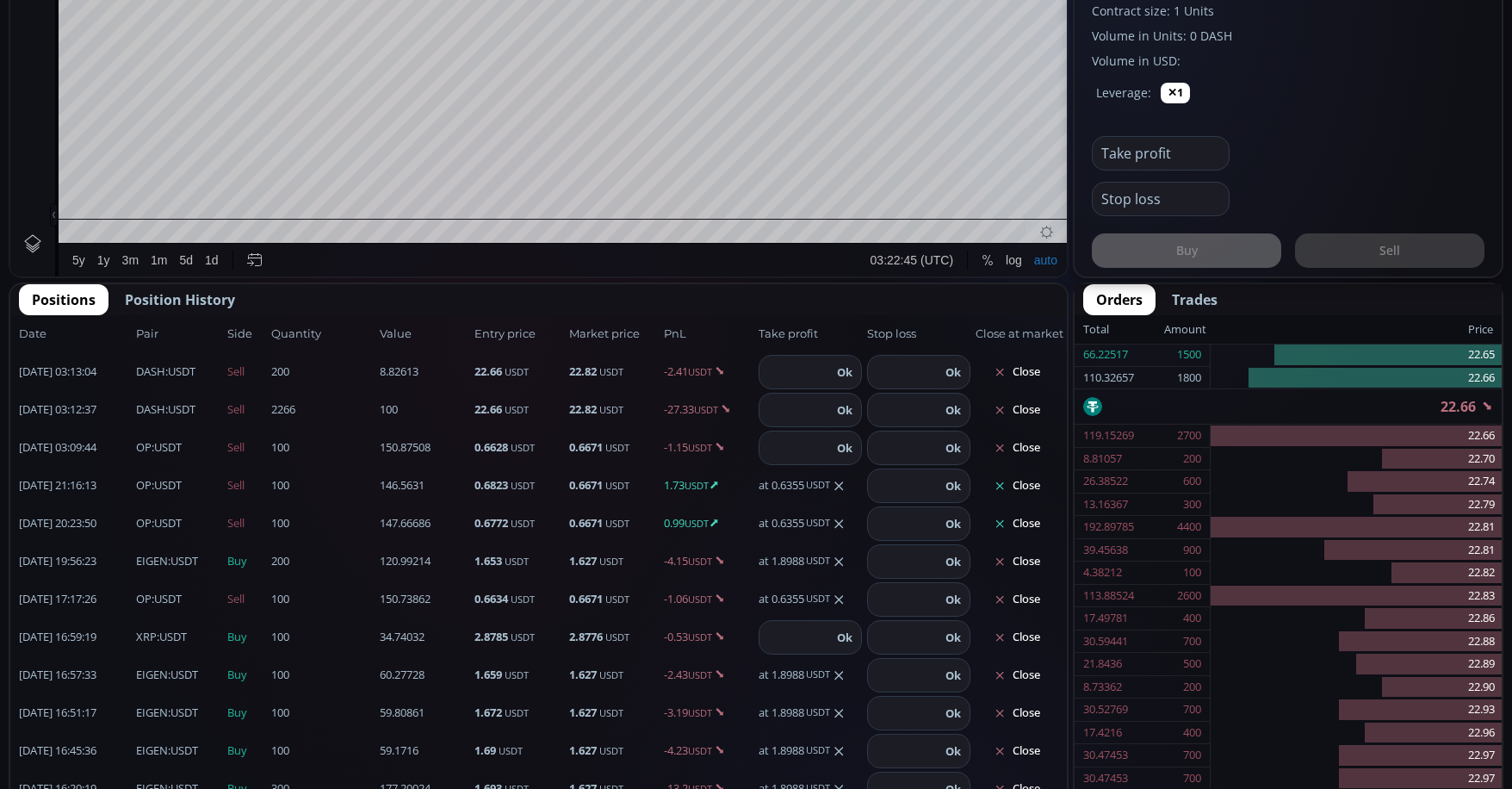
click at [1010, 485] on button "Close" at bounding box center [1018, 486] width 83 height 28
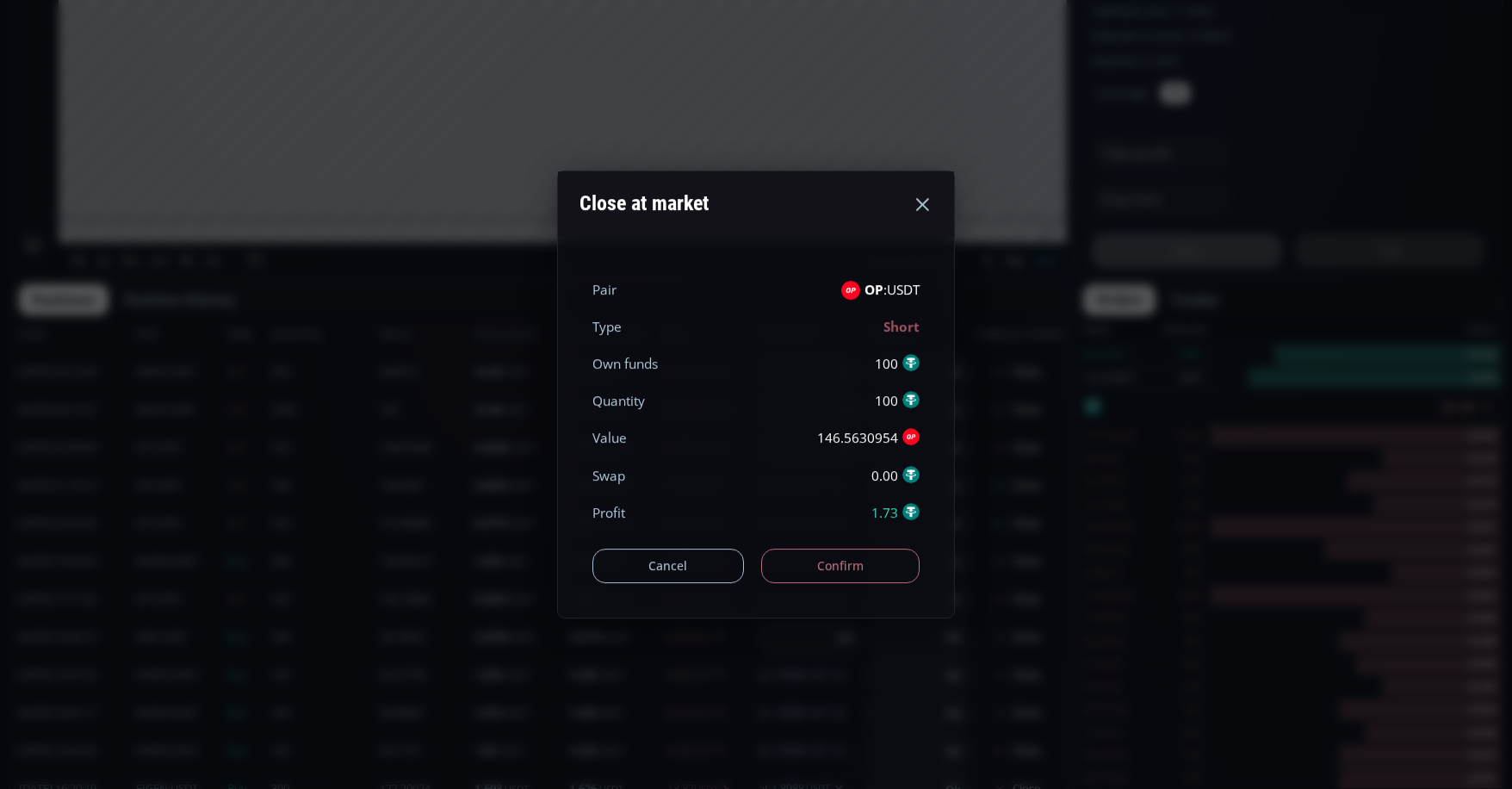
click at [791, 562] on button "Confirm" at bounding box center [840, 566] width 159 height 35
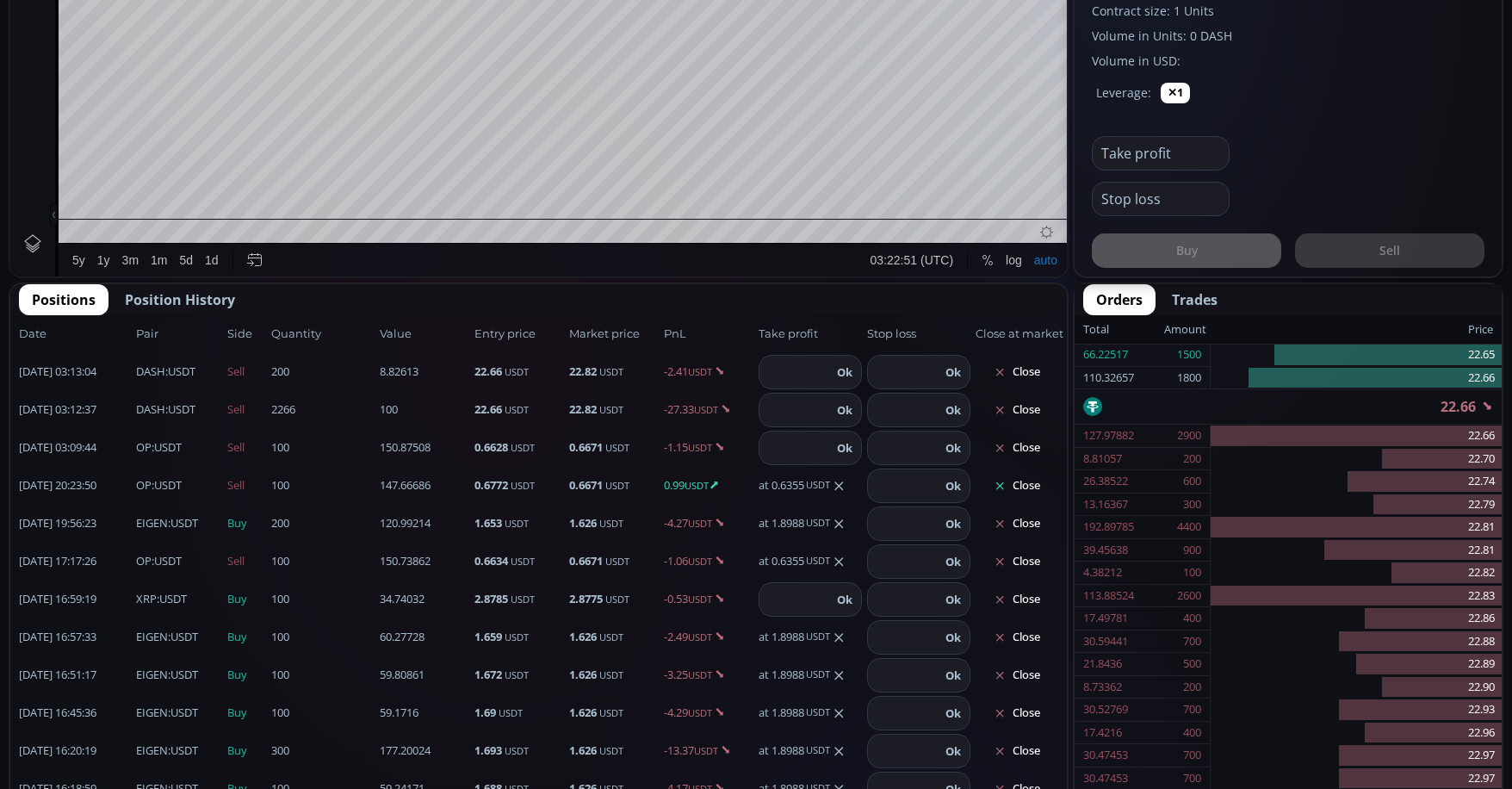
click at [994, 490] on button "Close" at bounding box center [1018, 486] width 83 height 28
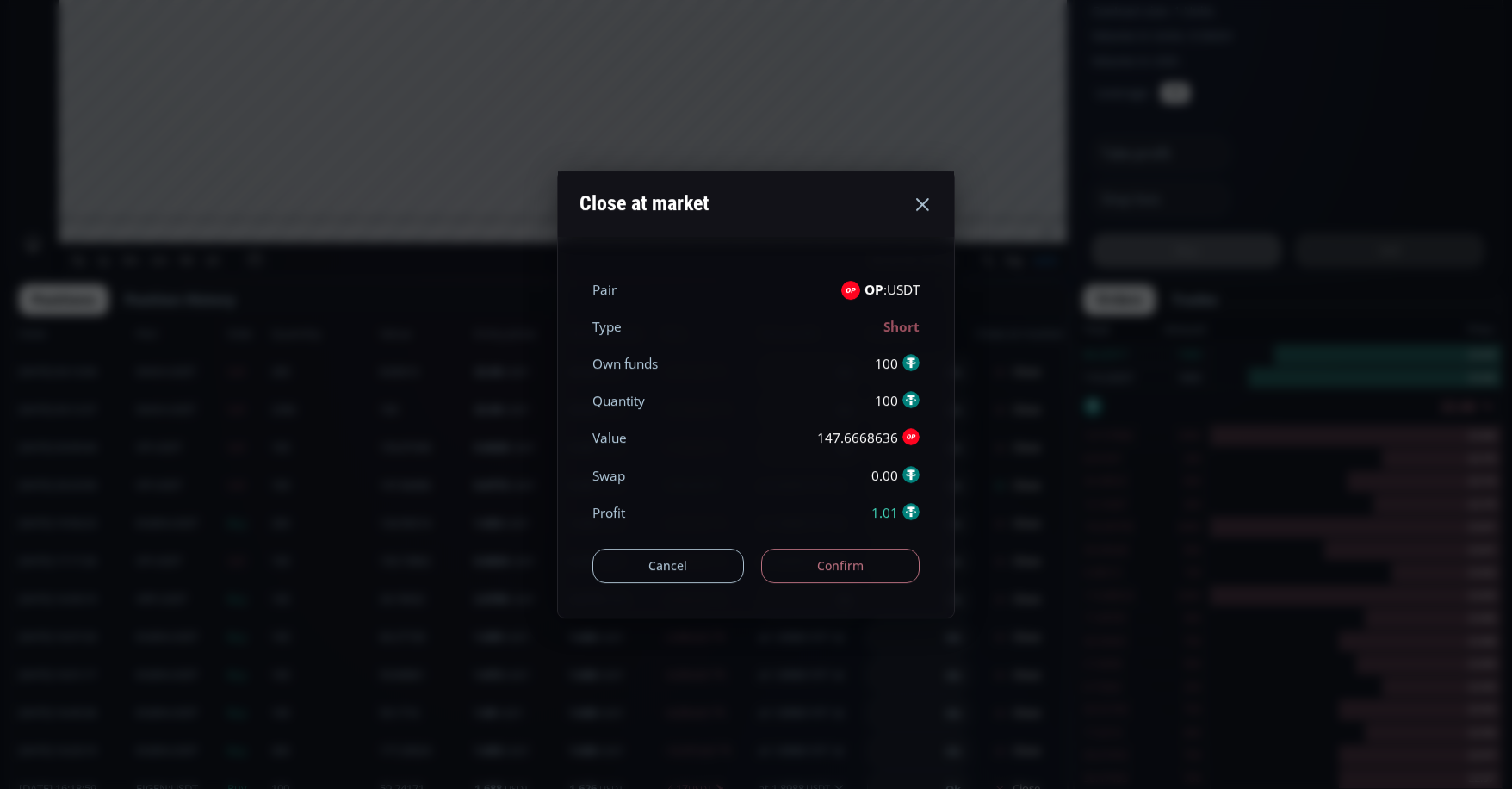
click at [856, 565] on button "Confirm" at bounding box center [840, 566] width 159 height 35
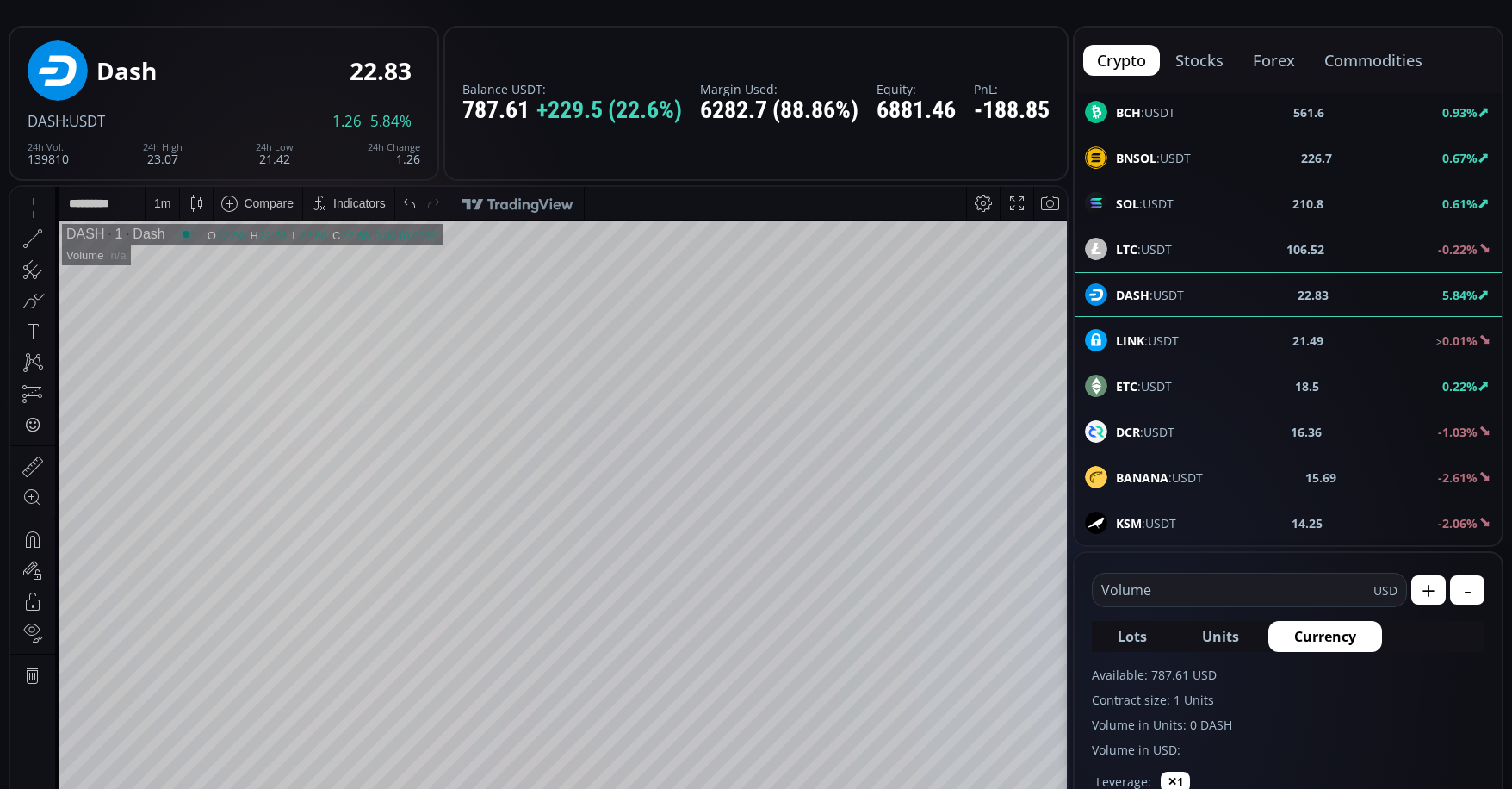
scroll to position [86, 0]
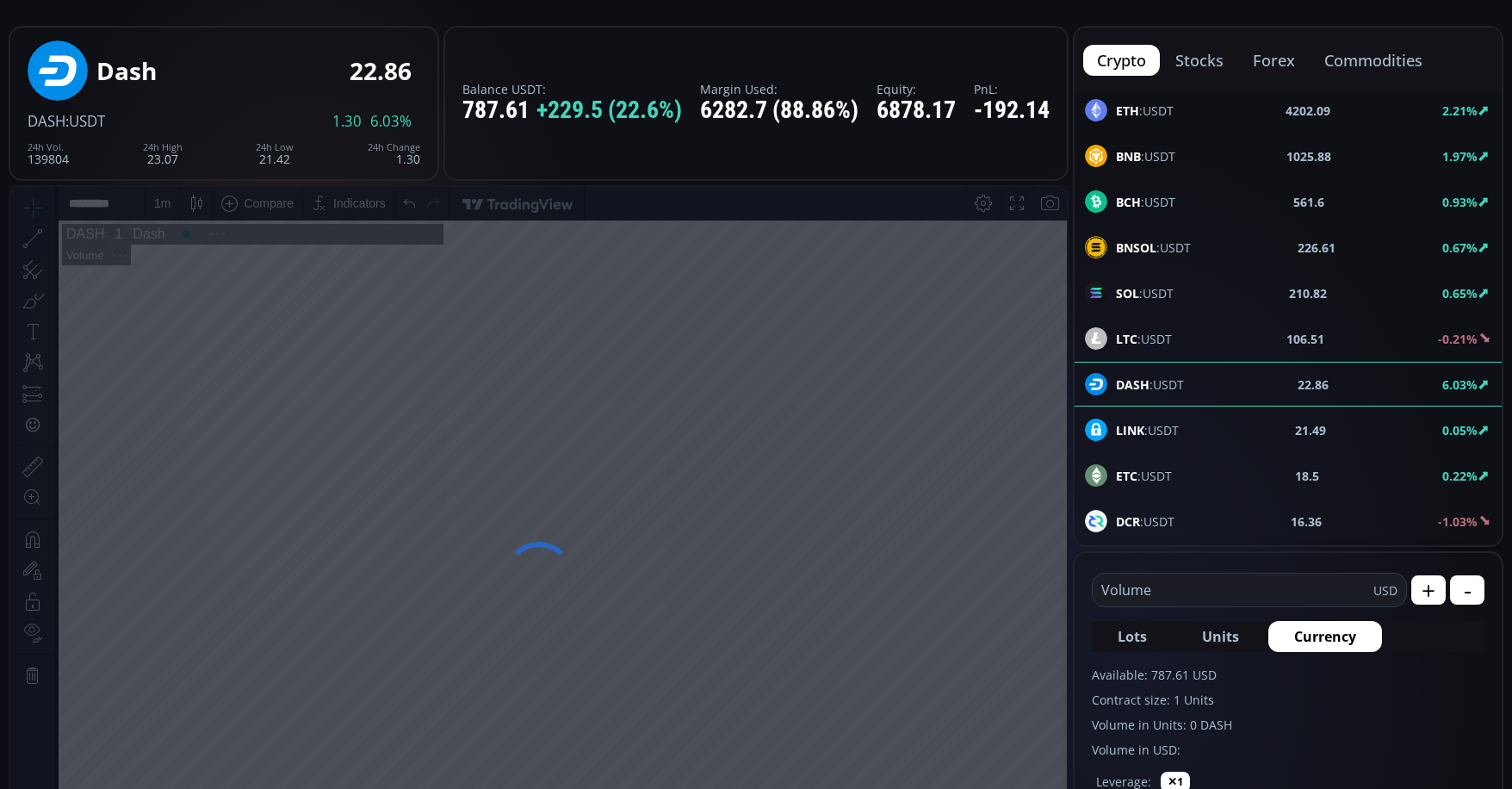
drag, startPoint x: 785, startPoint y: 586, endPoint x: 656, endPoint y: 568, distance: 130.2
click at [656, 568] on div at bounding box center [539, 577] width 1060 height 782
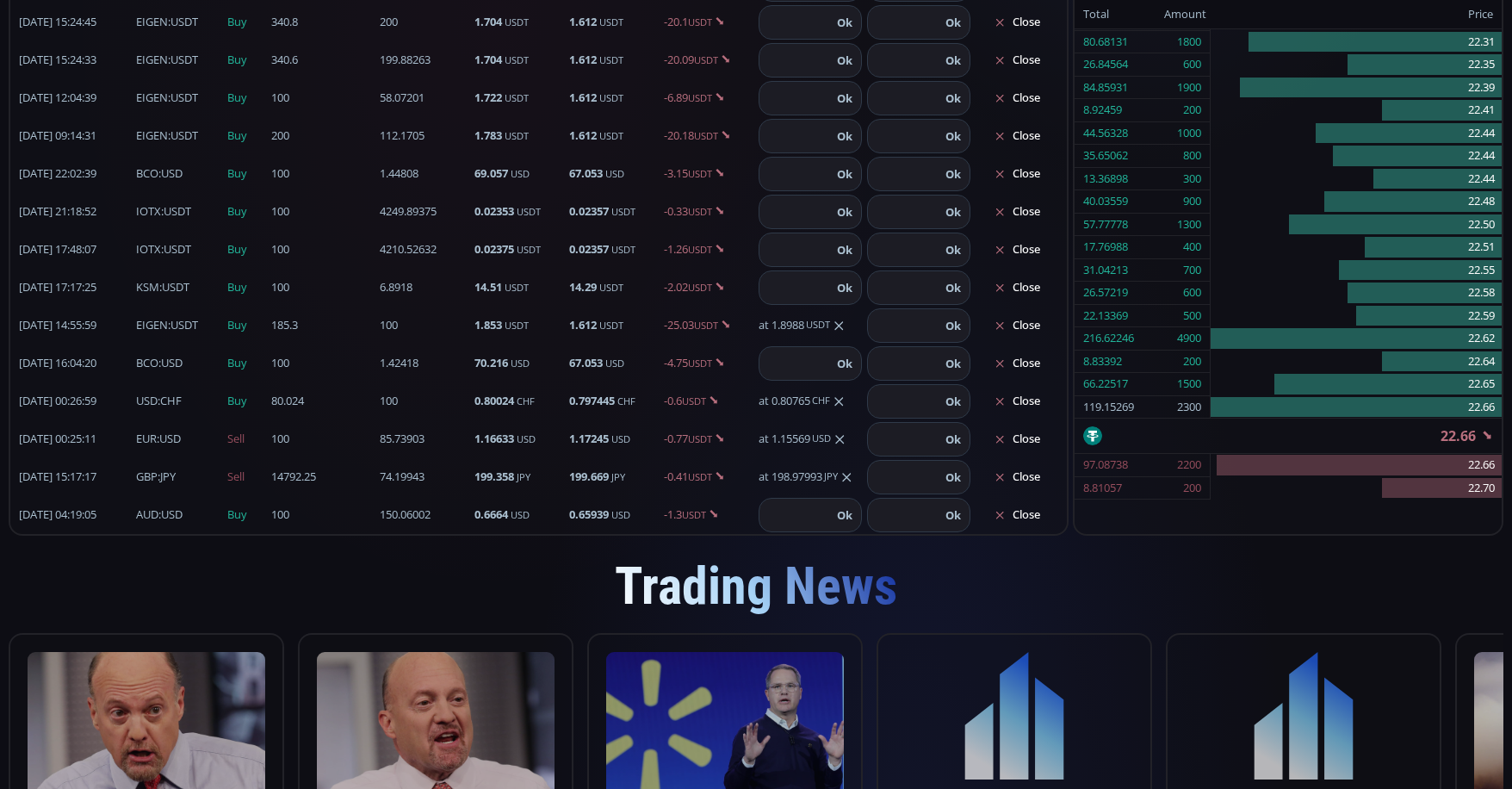
scroll to position [1120, 0]
